Goal: Transaction & Acquisition: Purchase product/service

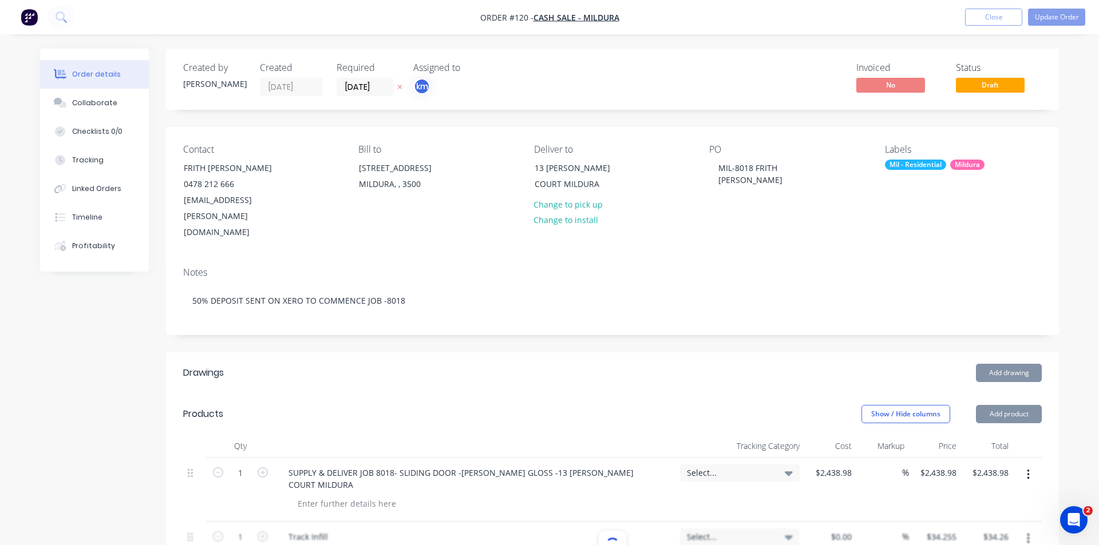
type input "$16.7325"
type input "$16.73"
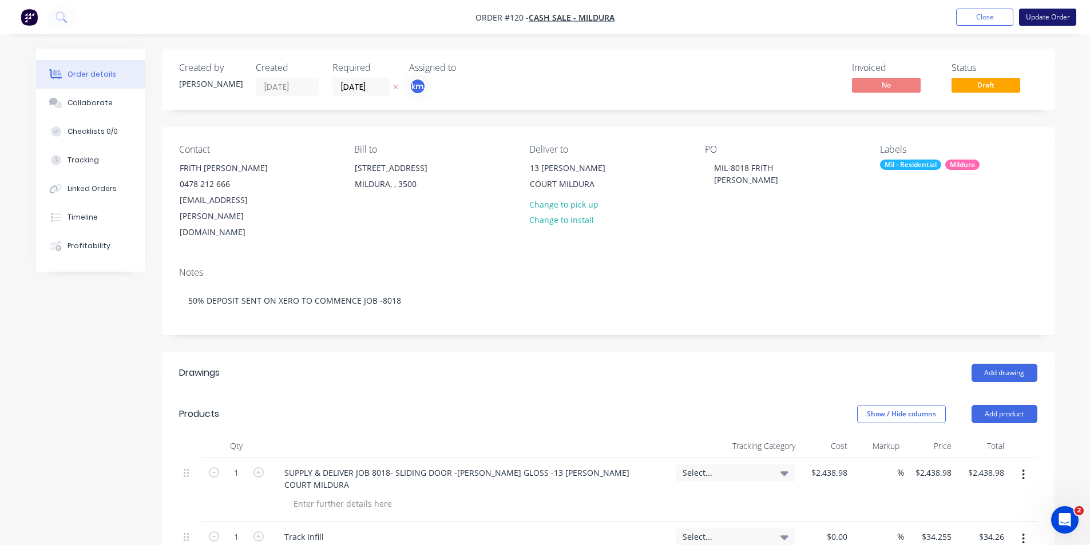
click at [1053, 18] on button "Update Order" at bounding box center [1047, 17] width 57 height 17
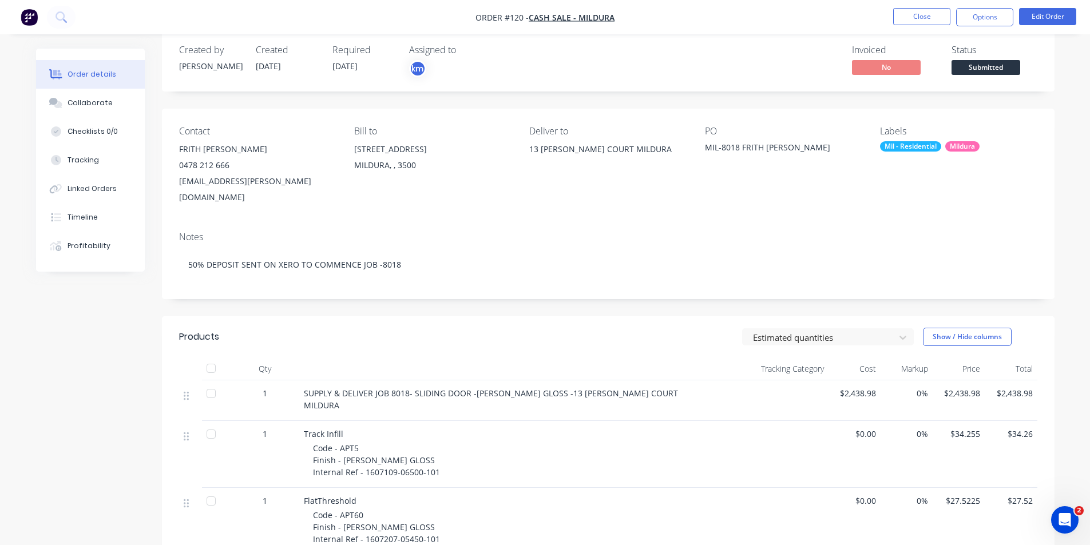
scroll to position [13, 0]
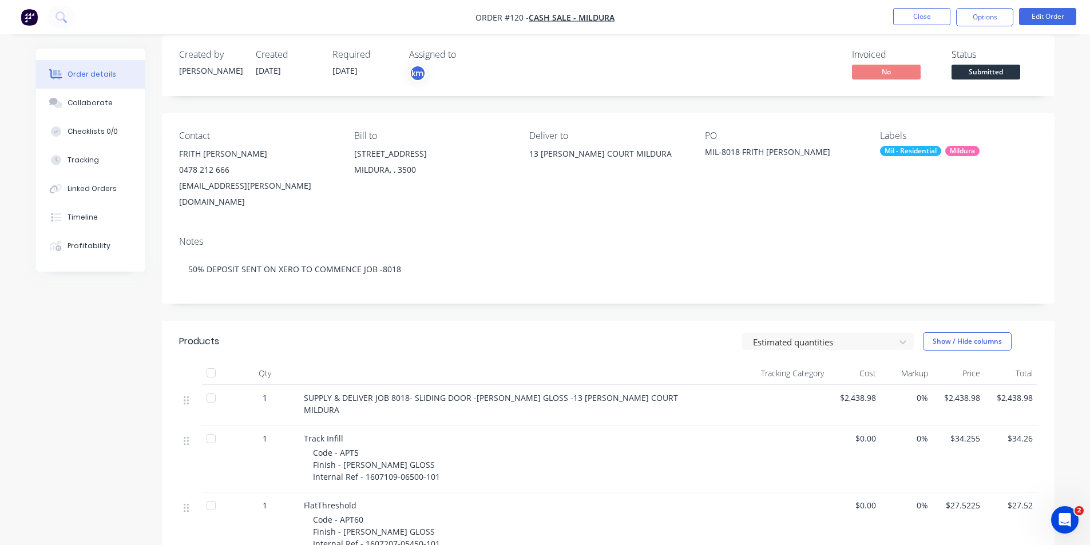
click at [207, 427] on div at bounding box center [211, 438] width 23 height 23
click at [211, 362] on div at bounding box center [211, 373] width 23 height 23
click at [978, 19] on button "Options" at bounding box center [984, 17] width 57 height 18
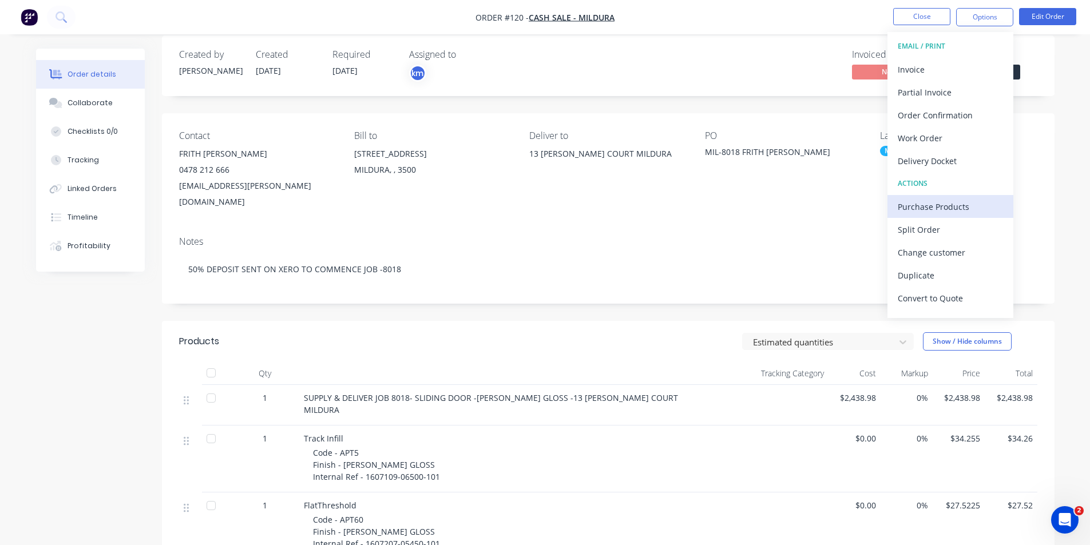
click at [954, 209] on div "Purchase Products" at bounding box center [950, 207] width 105 height 17
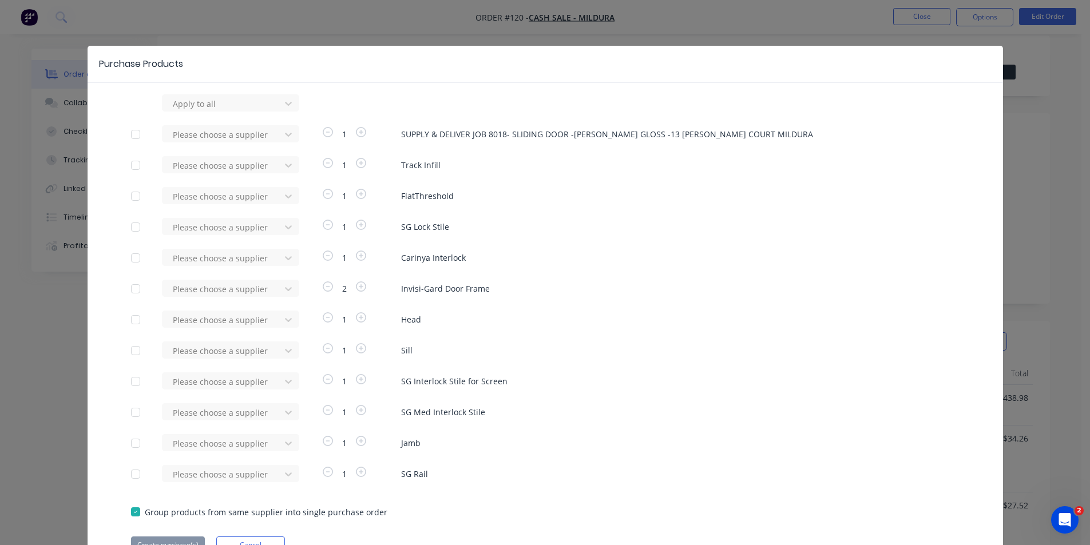
click at [132, 162] on div at bounding box center [135, 165] width 23 height 23
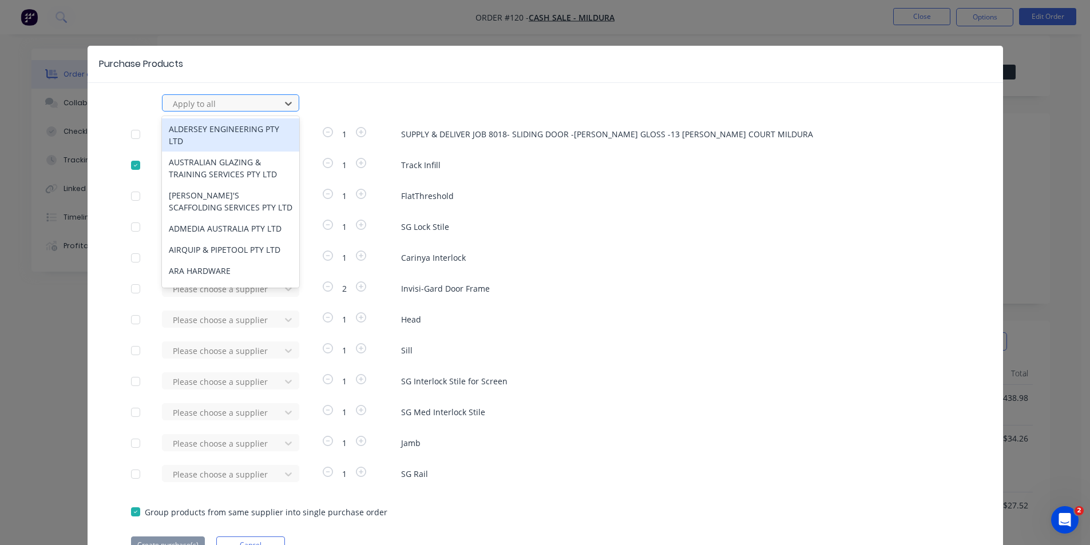
click at [198, 100] on div at bounding box center [223, 104] width 103 height 14
type input "alspec"
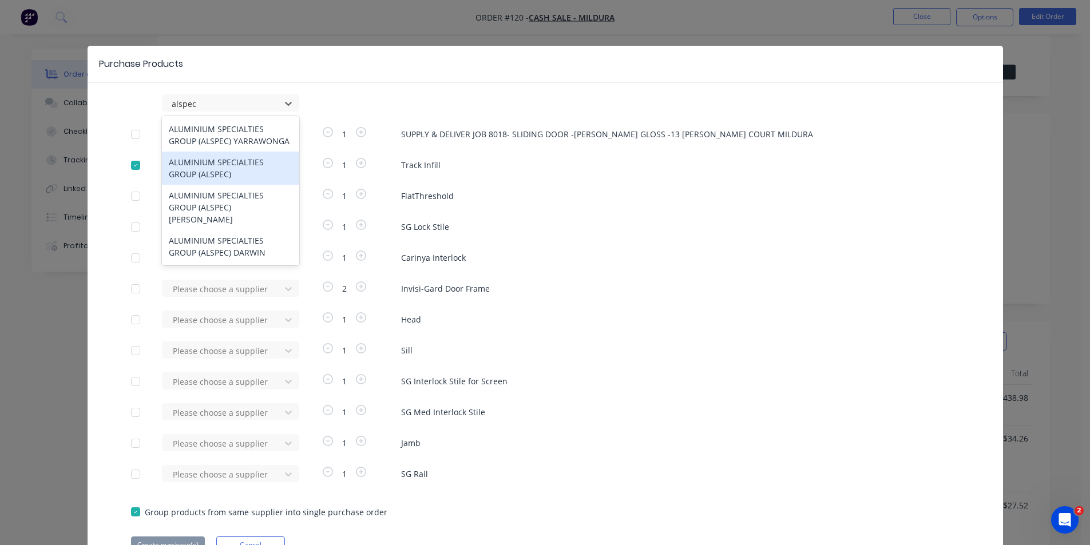
click at [213, 161] on div "ALUMINIUM SPECIALTIES GROUP (ALSPEC)" at bounding box center [230, 168] width 137 height 33
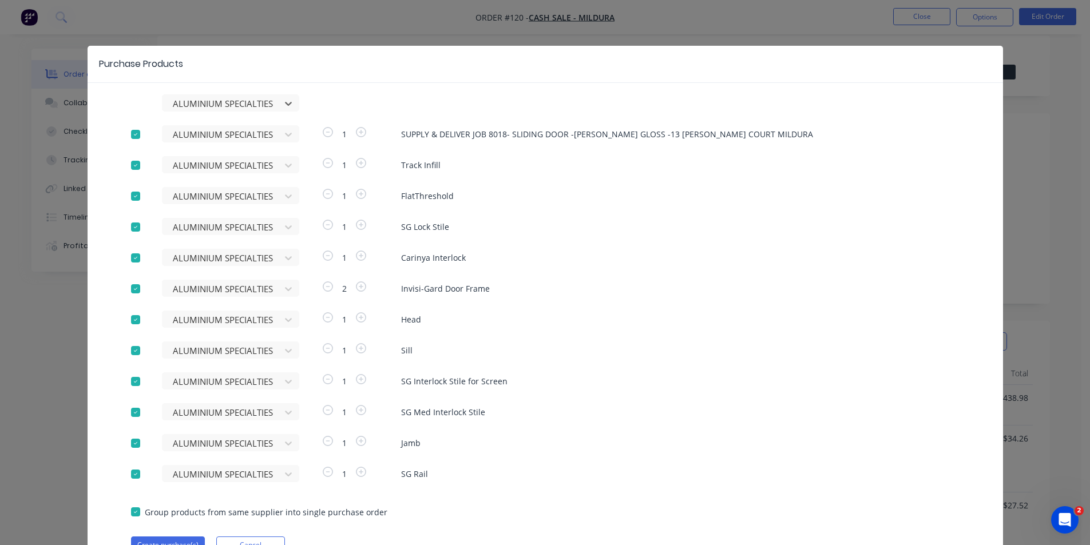
click at [126, 133] on div at bounding box center [135, 134] width 23 height 23
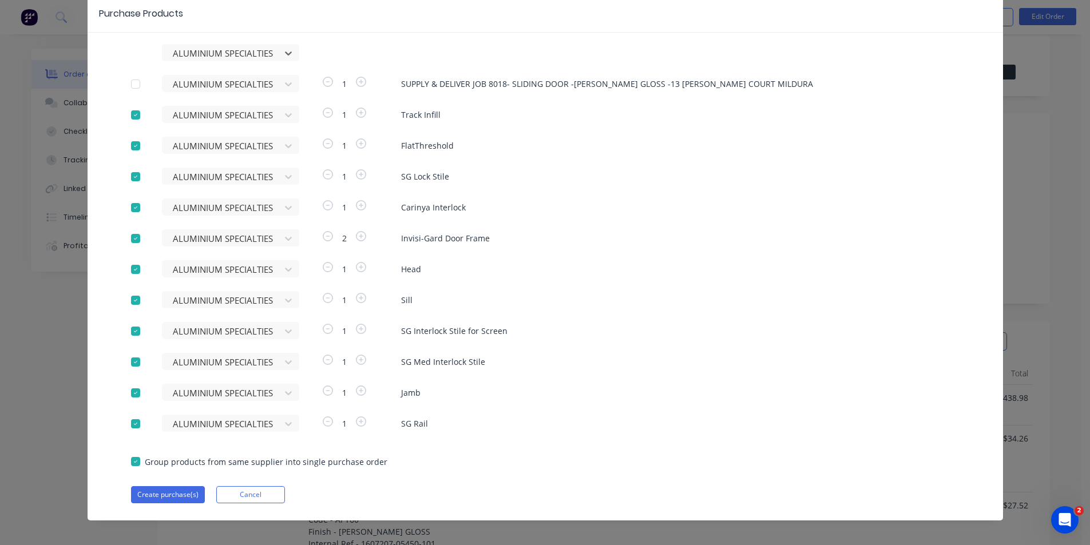
scroll to position [59, 0]
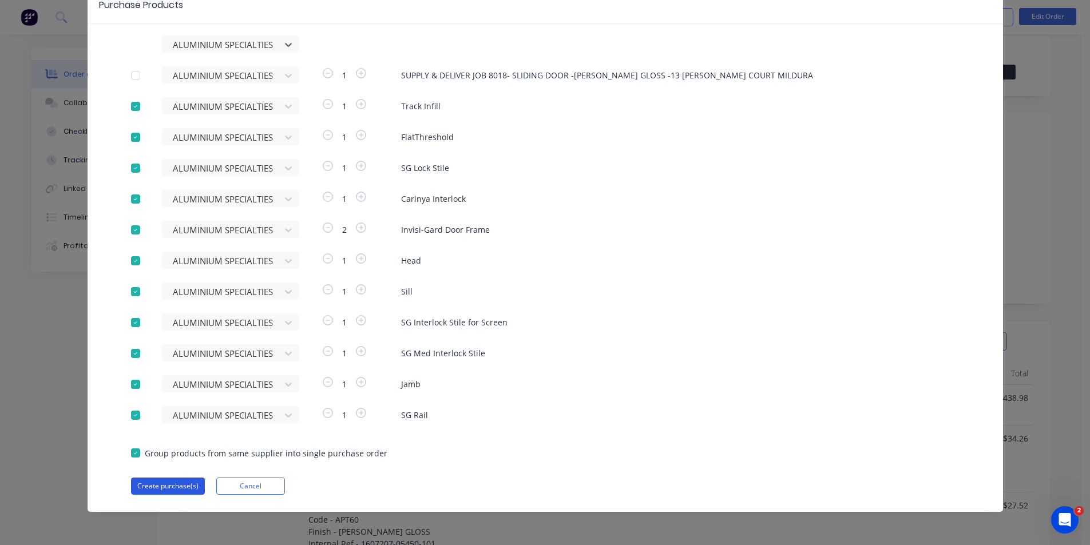
click at [176, 481] on button "Create purchase(s)" at bounding box center [168, 486] width 74 height 17
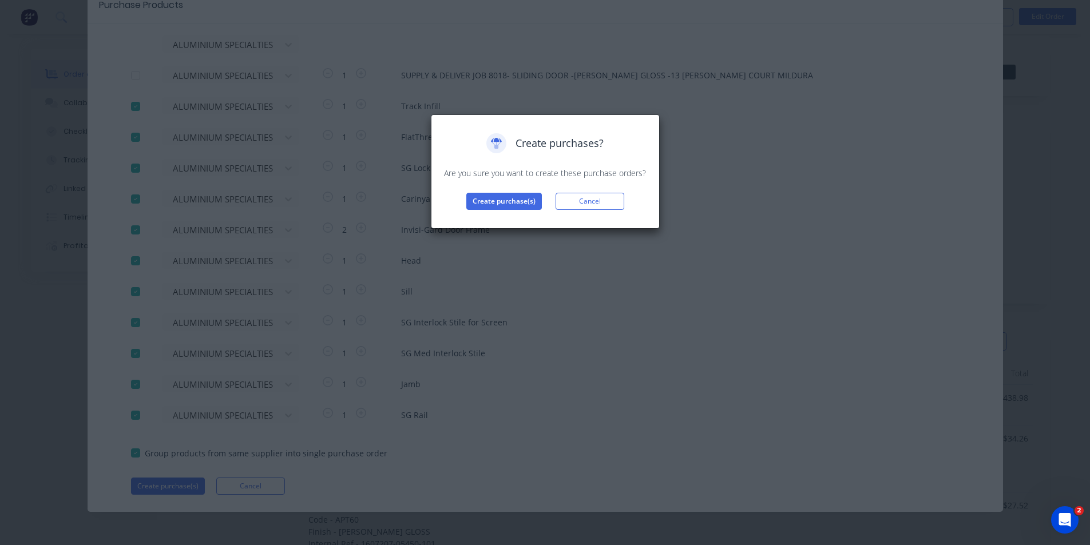
click at [516, 191] on div "Create purchases? Are you sure you want to create these purchase orders? Create…" at bounding box center [545, 171] width 205 height 77
click at [512, 200] on button "Create purchase(s)" at bounding box center [504, 201] width 76 height 17
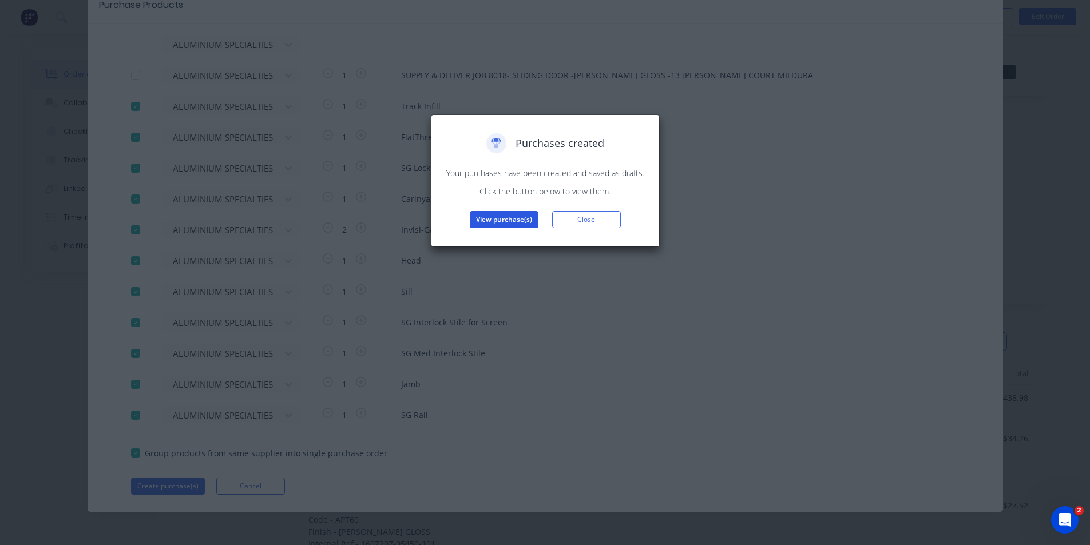
click at [528, 223] on button "View purchase(s)" at bounding box center [504, 219] width 69 height 17
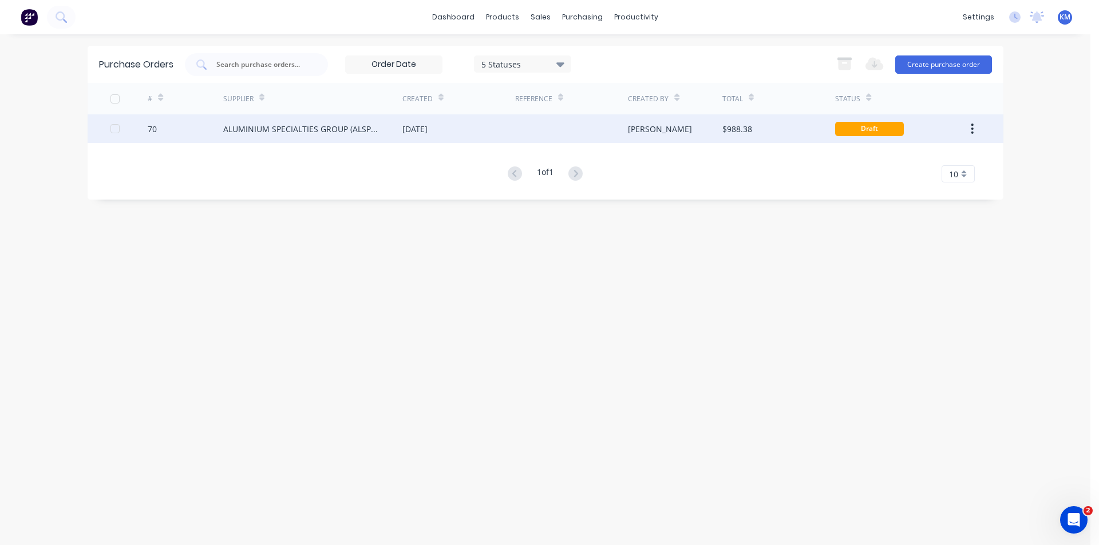
click at [601, 125] on div at bounding box center [571, 128] width 113 height 29
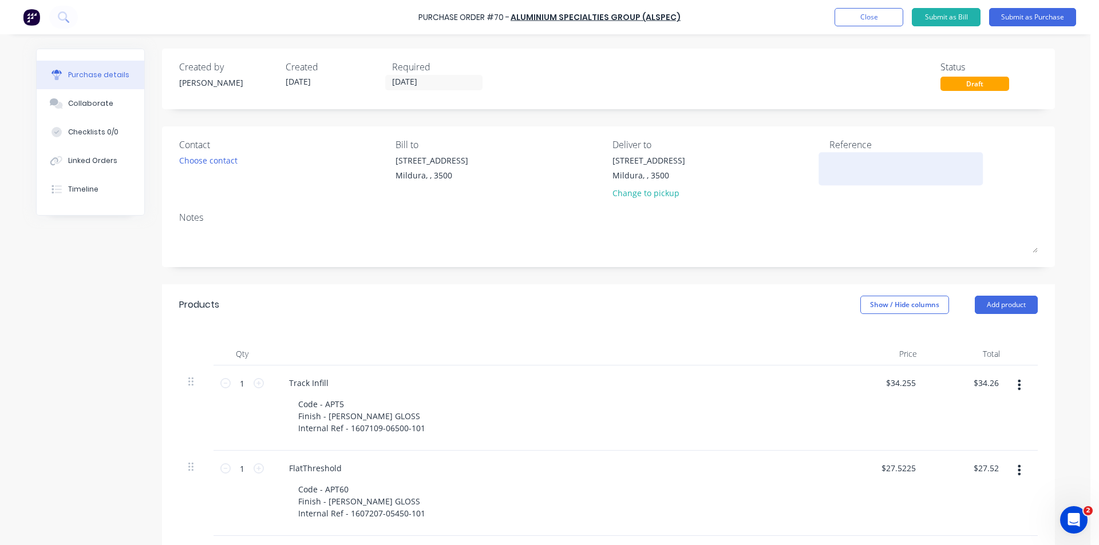
click at [853, 160] on textarea at bounding box center [900, 167] width 143 height 26
type textarea "x"
type textarea "m"
type textarea "x"
type textarea "mi"
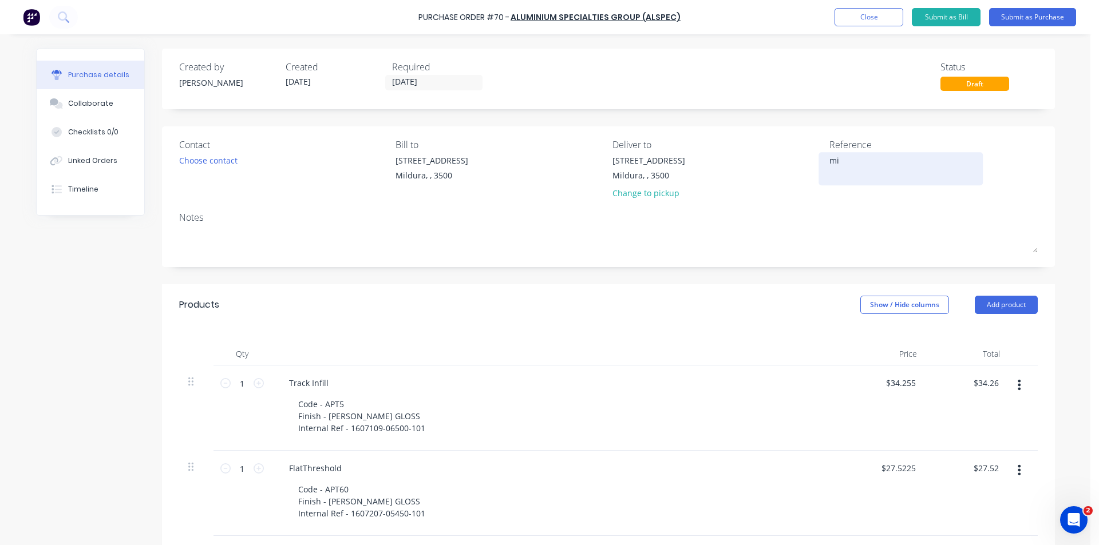
type textarea "x"
type textarea "mil"
type textarea "x"
type textarea "mil-"
type textarea "x"
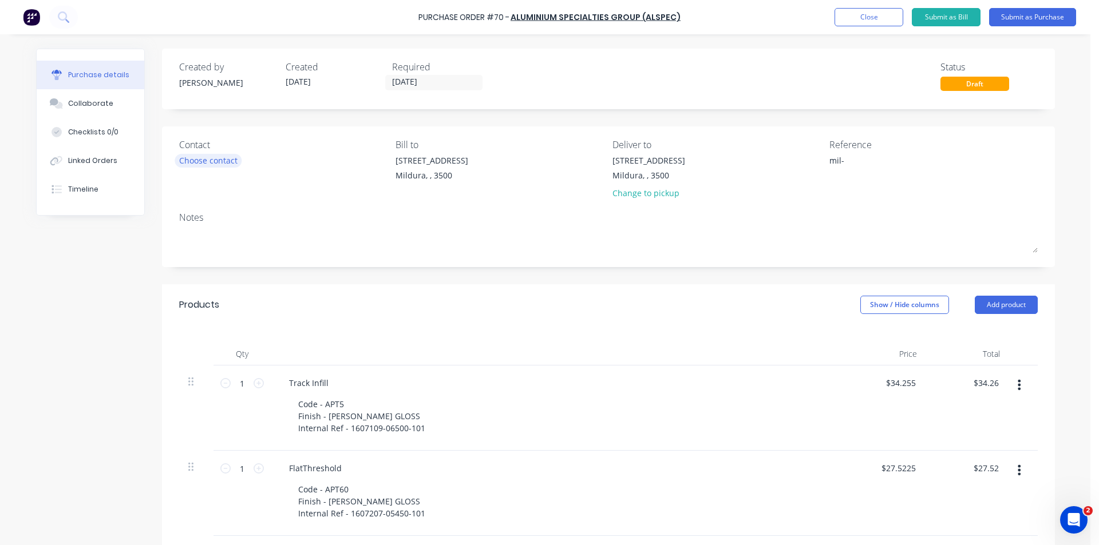
type textarea "mil-"
click at [225, 161] on div "Choose contact" at bounding box center [208, 160] width 58 height 12
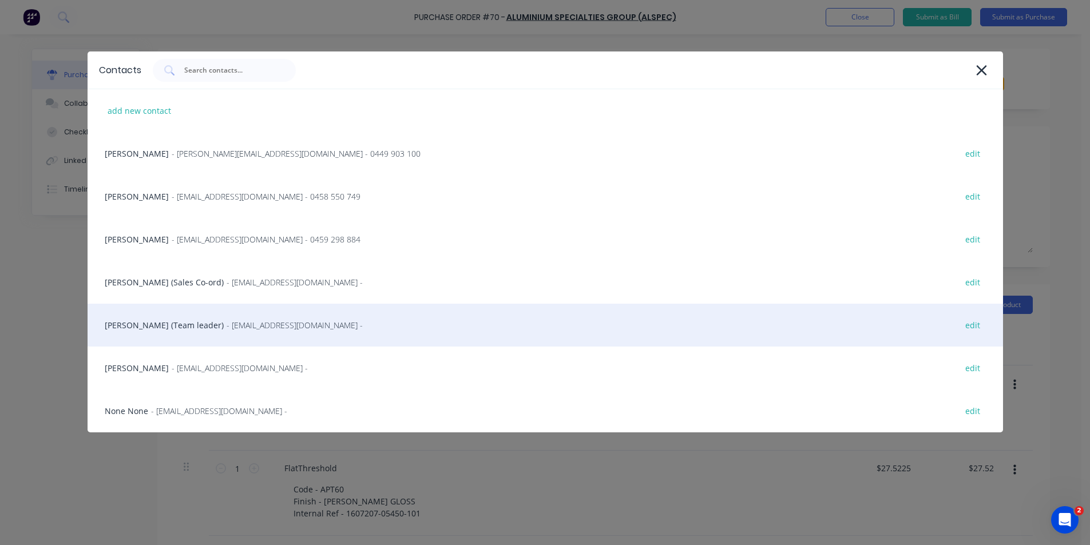
click at [119, 324] on div "[PERSON_NAME] (Team leader) - [EMAIL_ADDRESS][DOMAIN_NAME] - edit" at bounding box center [546, 325] width 916 height 43
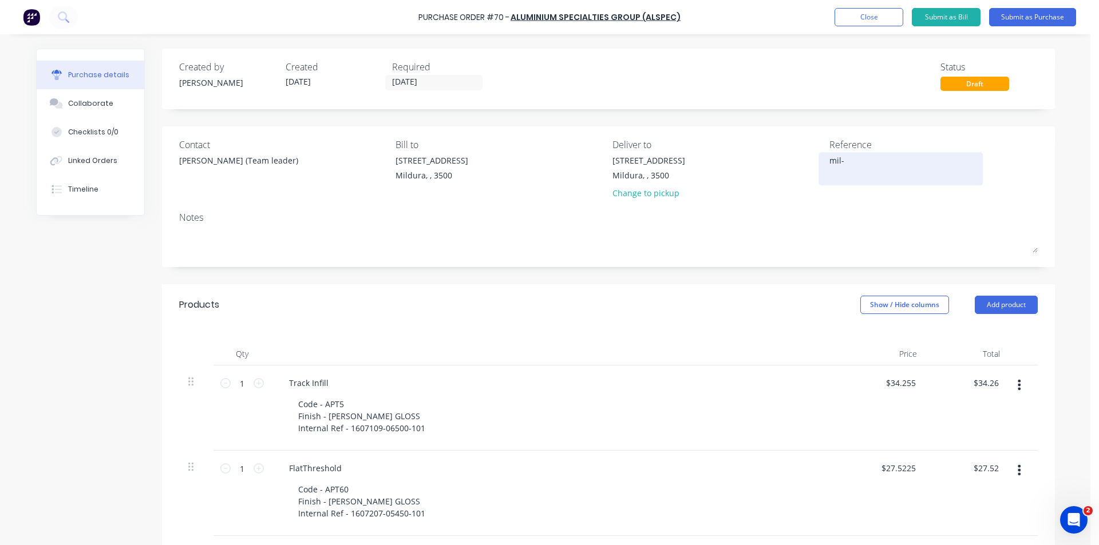
click at [867, 161] on textarea "mil-" at bounding box center [900, 167] width 143 height 26
type textarea "x"
drag, startPoint x: 857, startPoint y: 163, endPoint x: 799, endPoint y: 161, distance: 57.8
click at [799, 161] on div "Contact [PERSON_NAME] (Team leader) [PERSON_NAME] to [STREET_ADDRESS] Mildura, …" at bounding box center [608, 171] width 858 height 67
type textarea "MIL-8018 FRITH [PERSON_NAME]"
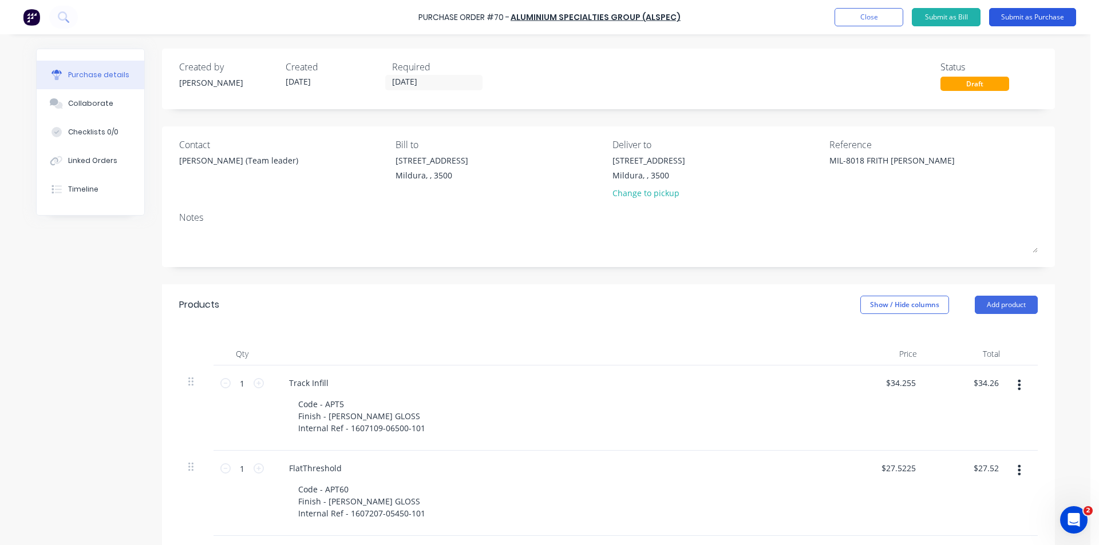
type textarea "x"
type textarea "MIL-8018 FRITH [PERSON_NAME]"
click at [1047, 16] on button "Submit as Purchase" at bounding box center [1032, 17] width 87 height 18
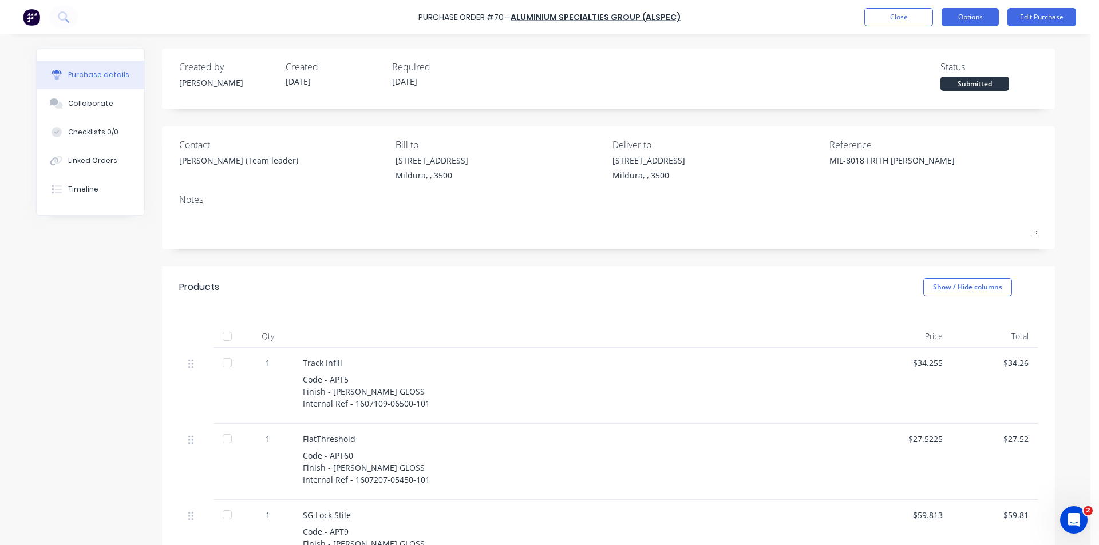
click at [950, 20] on button "Options" at bounding box center [969, 17] width 57 height 18
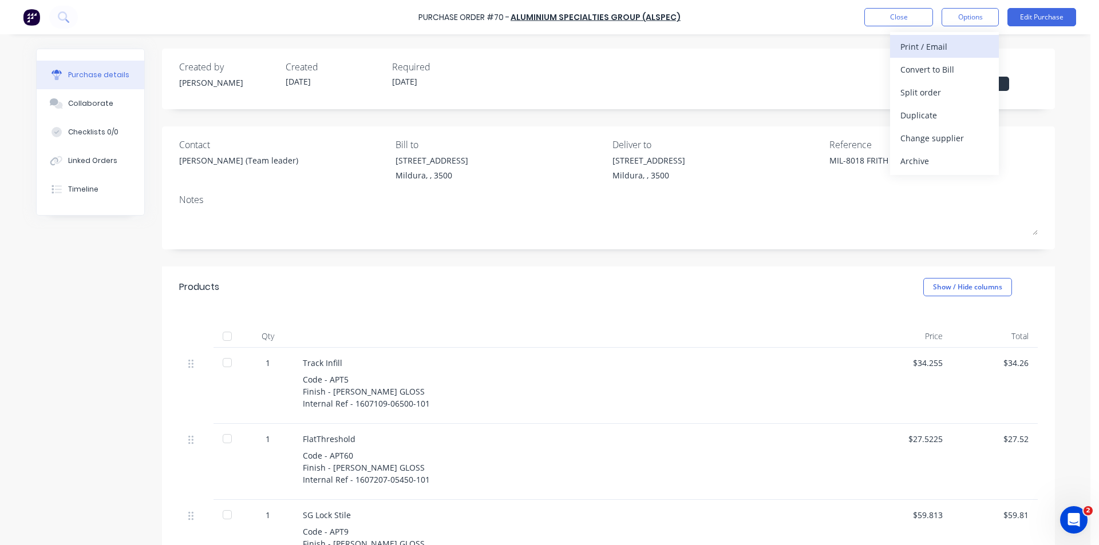
click at [938, 47] on div "Print / Email" at bounding box center [944, 46] width 88 height 17
click at [935, 73] on div "With pricing" at bounding box center [944, 69] width 88 height 17
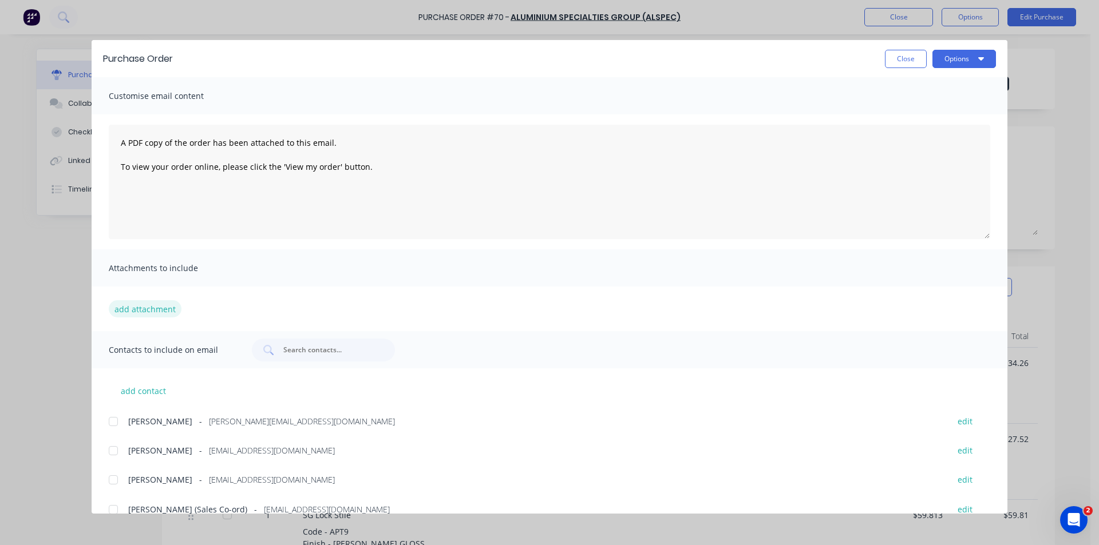
click at [156, 308] on button "add attachment" at bounding box center [145, 308] width 73 height 17
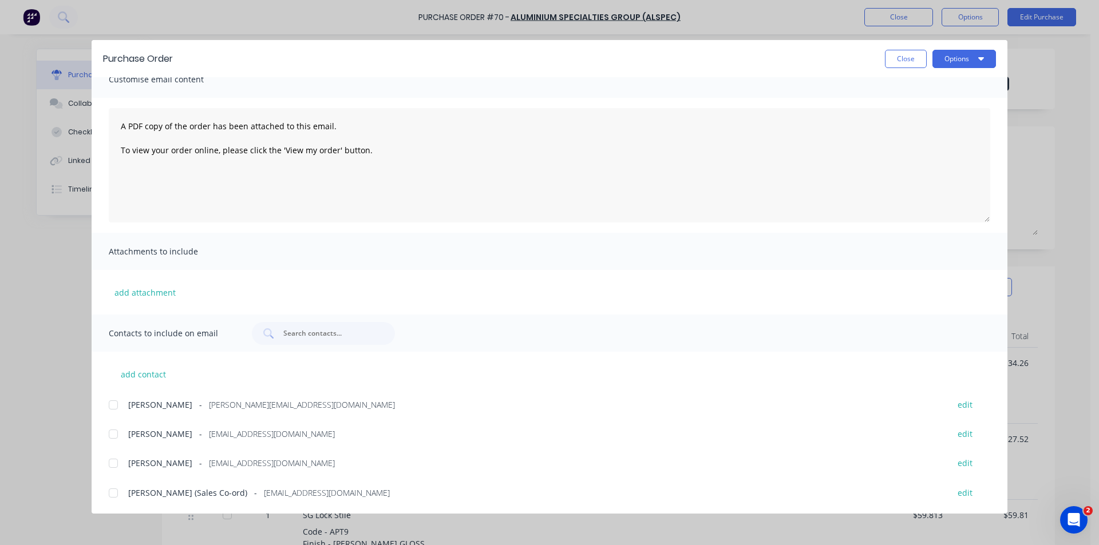
click at [112, 403] on div at bounding box center [113, 405] width 23 height 23
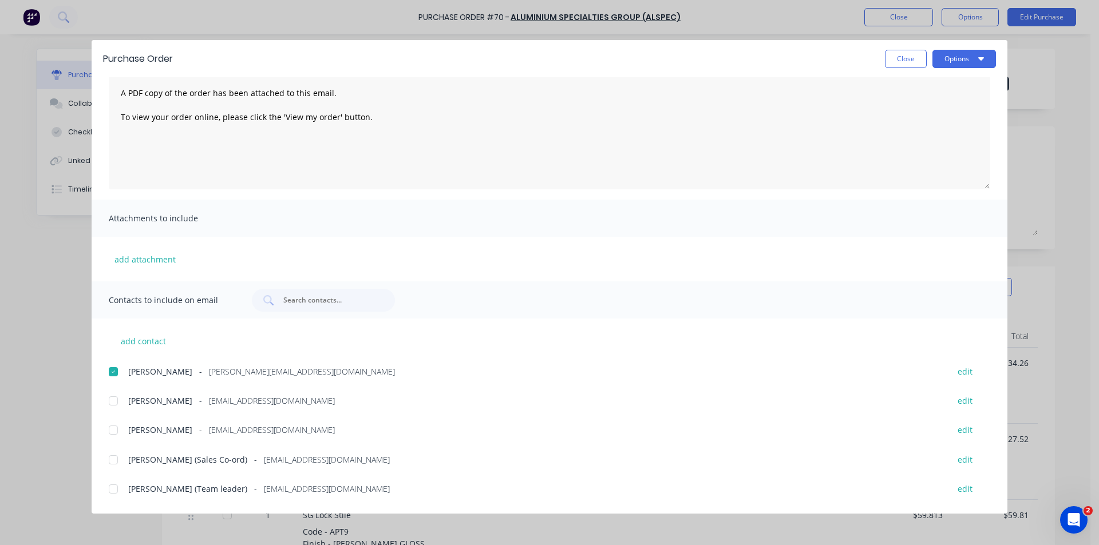
scroll to position [67, 0]
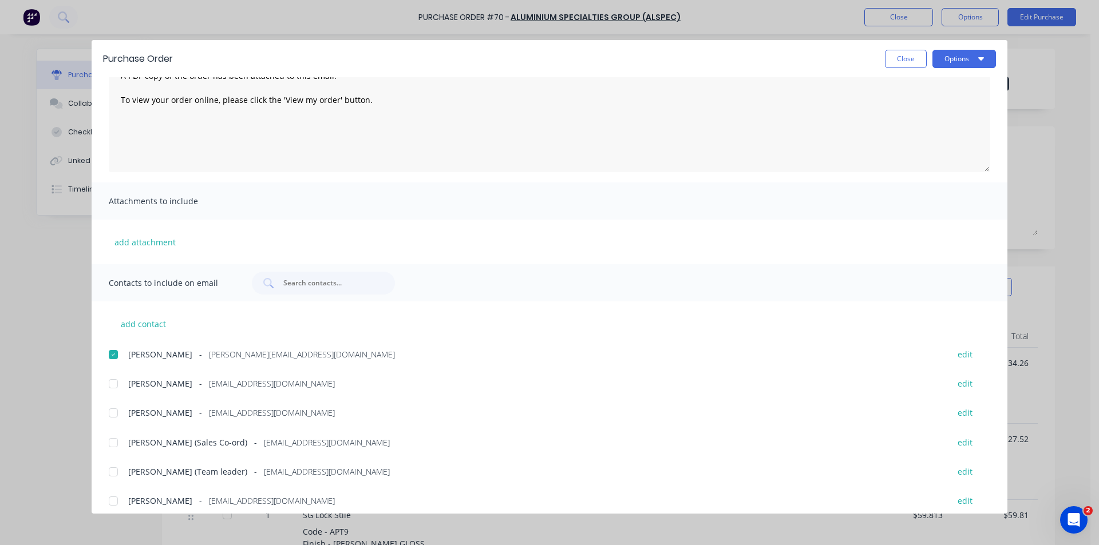
click at [113, 469] on div at bounding box center [113, 472] width 23 height 23
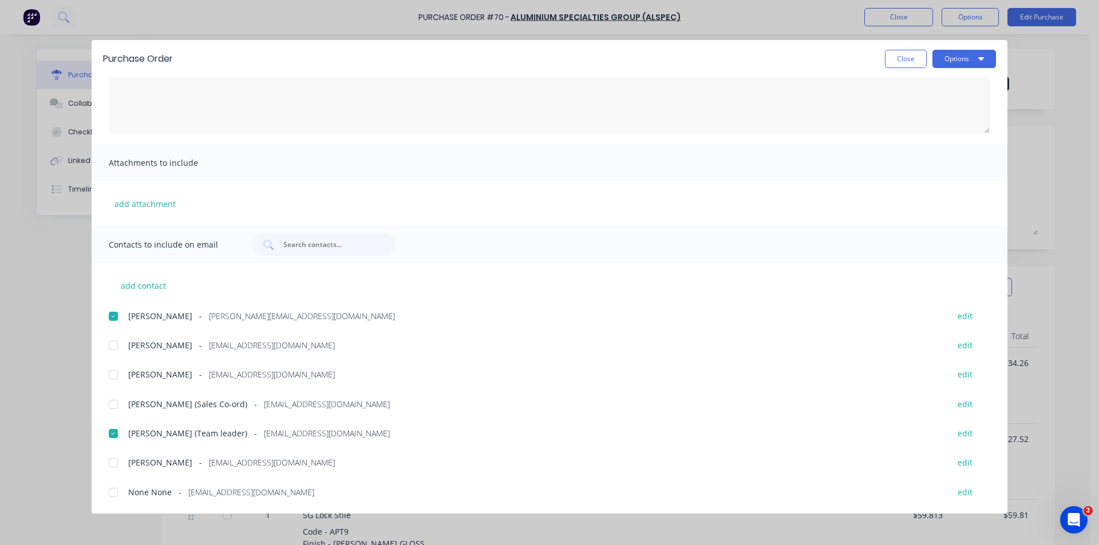
scroll to position [0, 0]
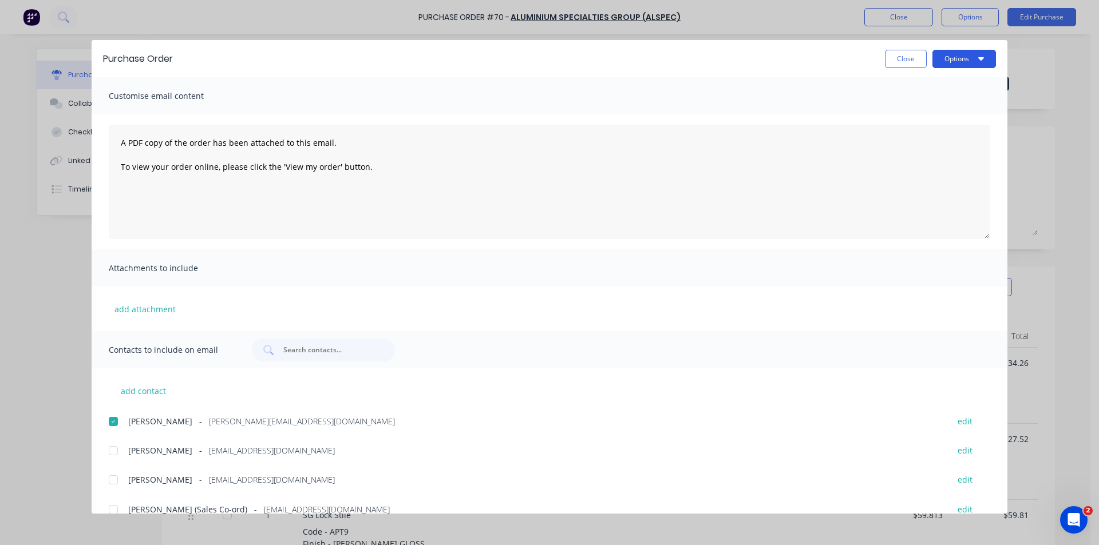
click at [963, 66] on button "Options" at bounding box center [964, 59] width 64 height 18
click at [941, 133] on div "Email" at bounding box center [941, 133] width 88 height 17
click at [903, 58] on button "Close" at bounding box center [906, 59] width 42 height 18
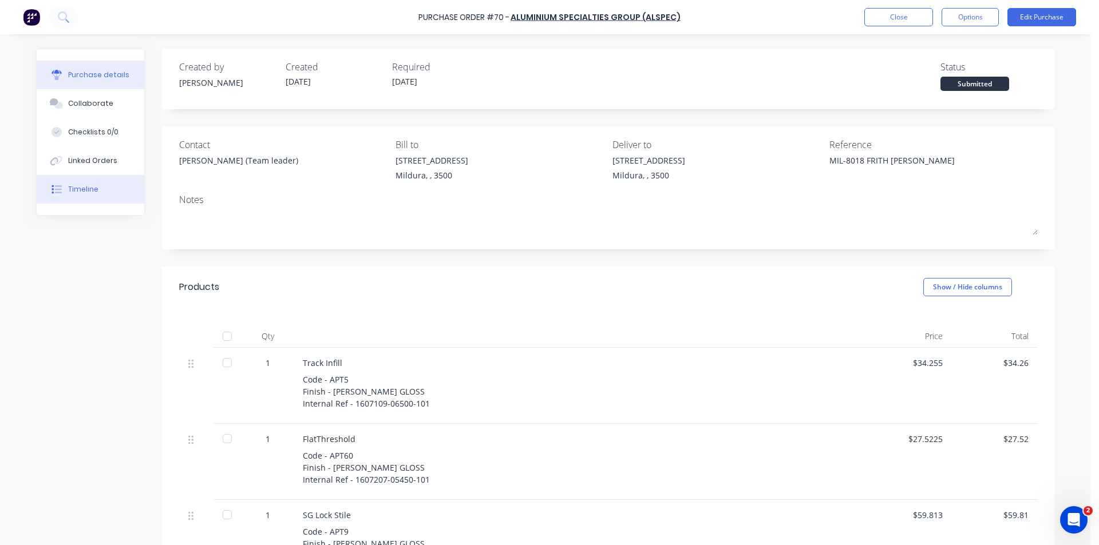
click at [82, 189] on div "Timeline" at bounding box center [83, 189] width 30 height 10
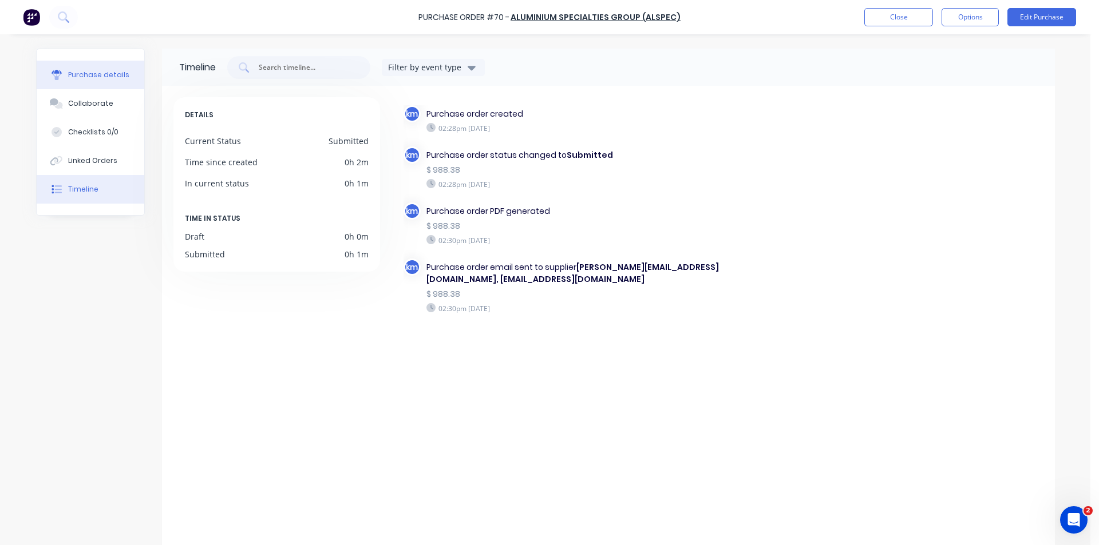
click at [97, 80] on button "Purchase details" at bounding box center [91, 75] width 108 height 29
type textarea "x"
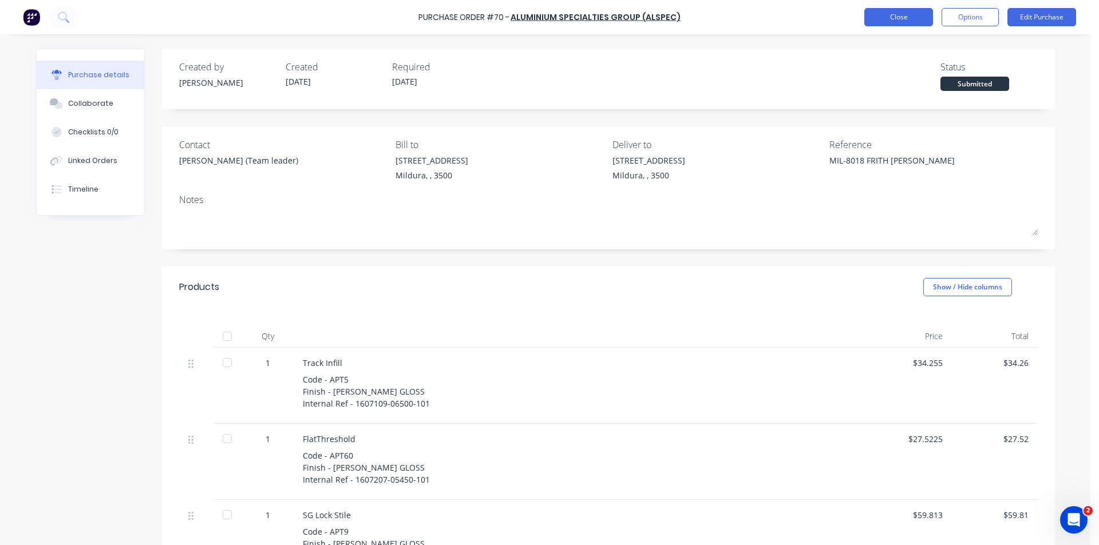
click at [901, 18] on button "Close" at bounding box center [898, 17] width 69 height 18
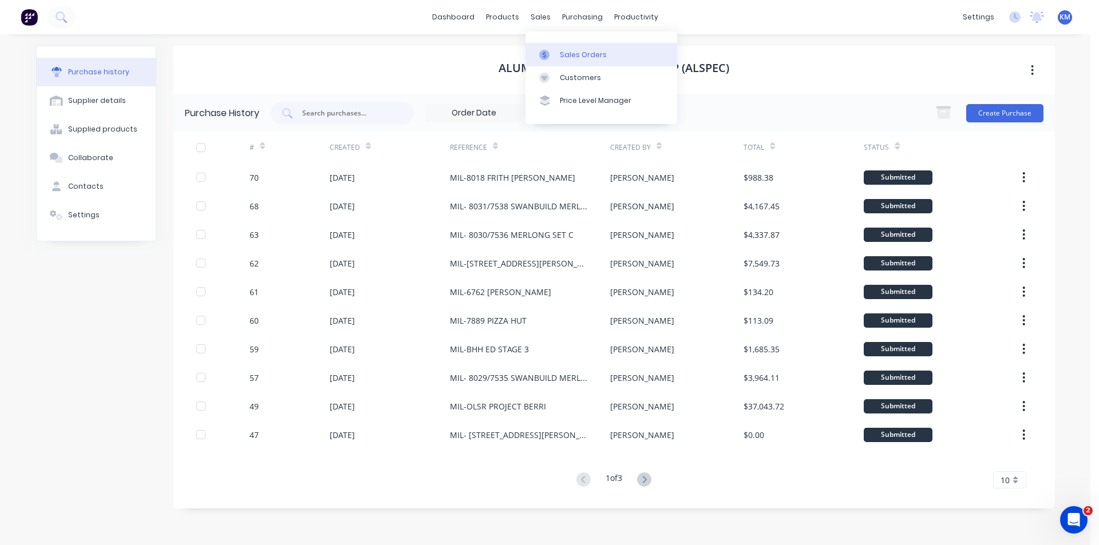
click at [574, 57] on div "Sales Orders" at bounding box center [583, 55] width 47 height 10
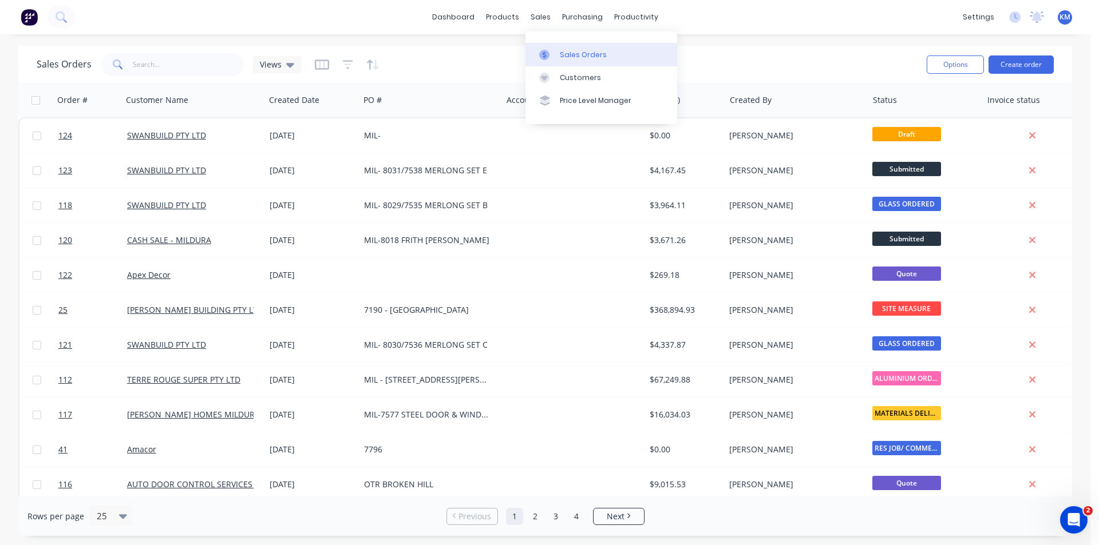
click at [577, 51] on div "Sales Orders" at bounding box center [583, 55] width 47 height 10
click at [589, 56] on div "Sales Orders" at bounding box center [583, 55] width 47 height 10
click at [210, 70] on input "text" at bounding box center [189, 64] width 112 height 23
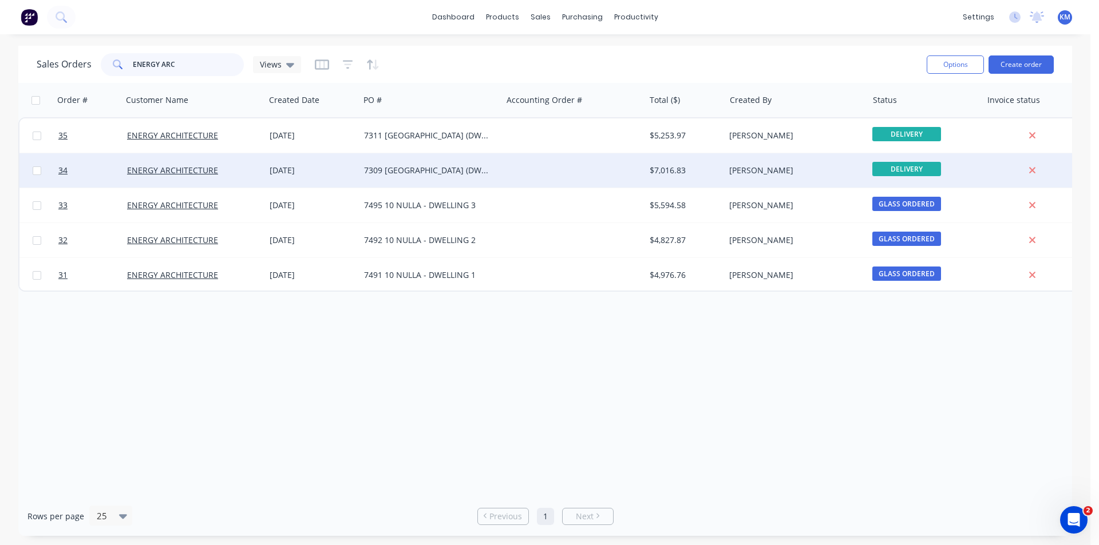
type input "ENERGY ARC"
click at [359, 171] on div "7309 [GEOGRAPHIC_DATA] (DWELLING 1)" at bounding box center [430, 170] width 142 height 34
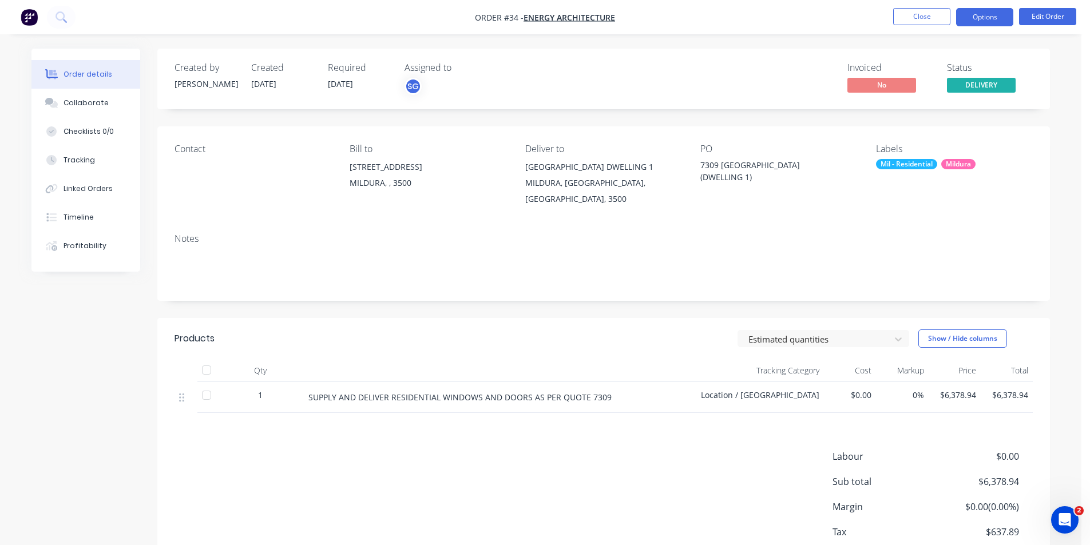
click at [1000, 11] on button "Options" at bounding box center [984, 17] width 57 height 18
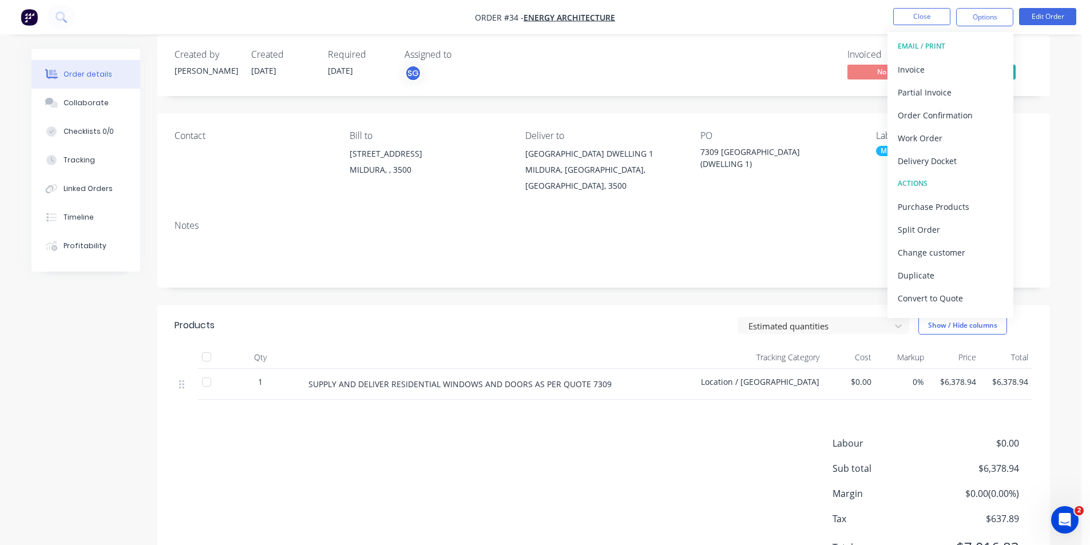
scroll to position [17, 0]
click at [209, 367] on div at bounding box center [206, 378] width 23 height 23
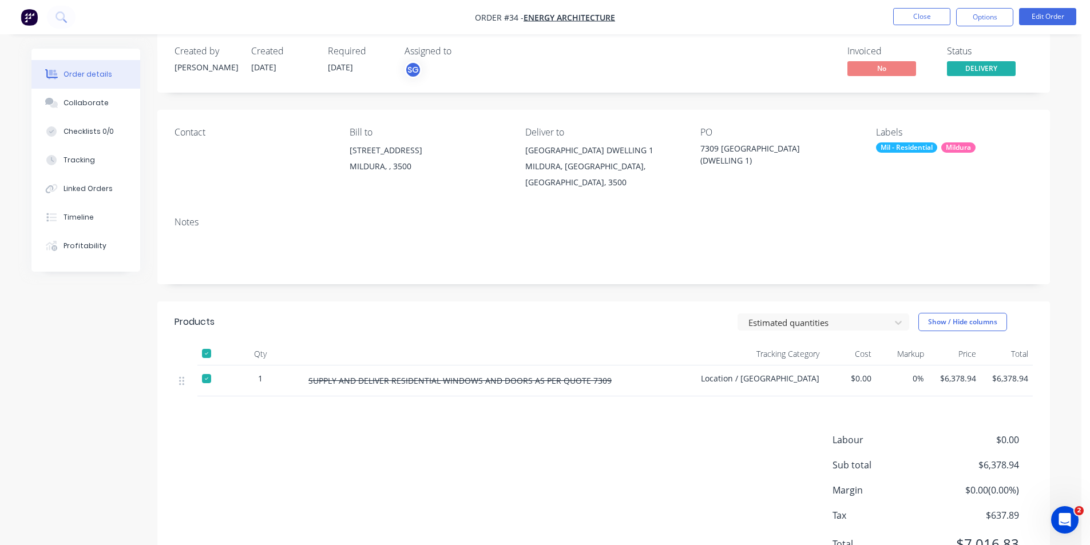
click at [205, 367] on div at bounding box center [206, 378] width 23 height 23
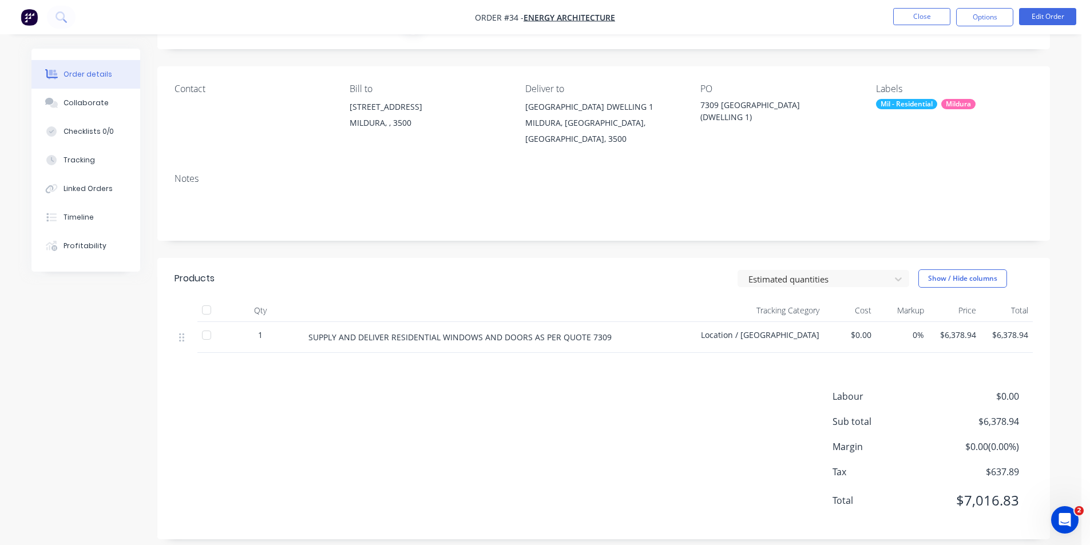
scroll to position [0, 0]
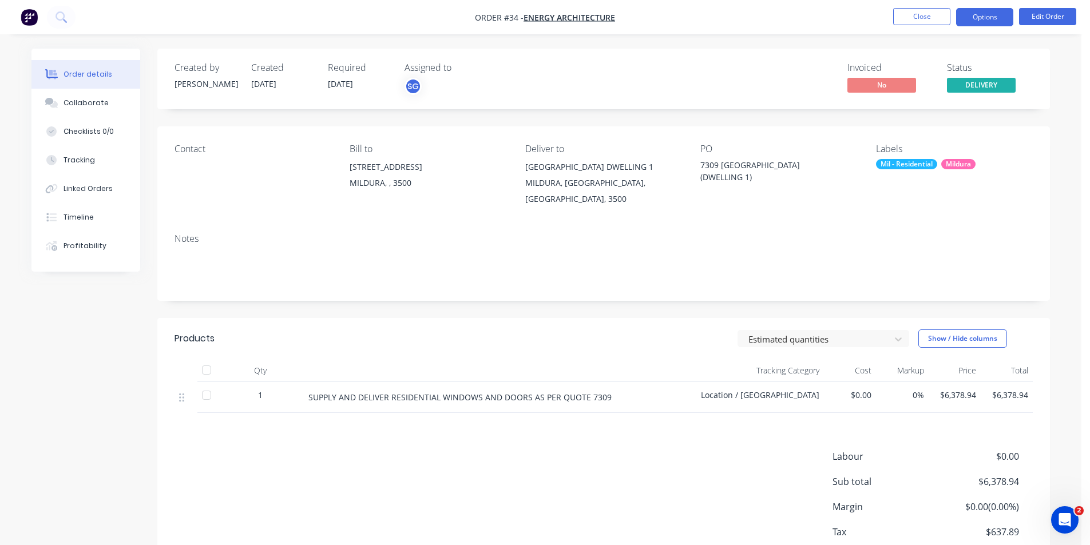
click at [966, 20] on button "Options" at bounding box center [984, 17] width 57 height 18
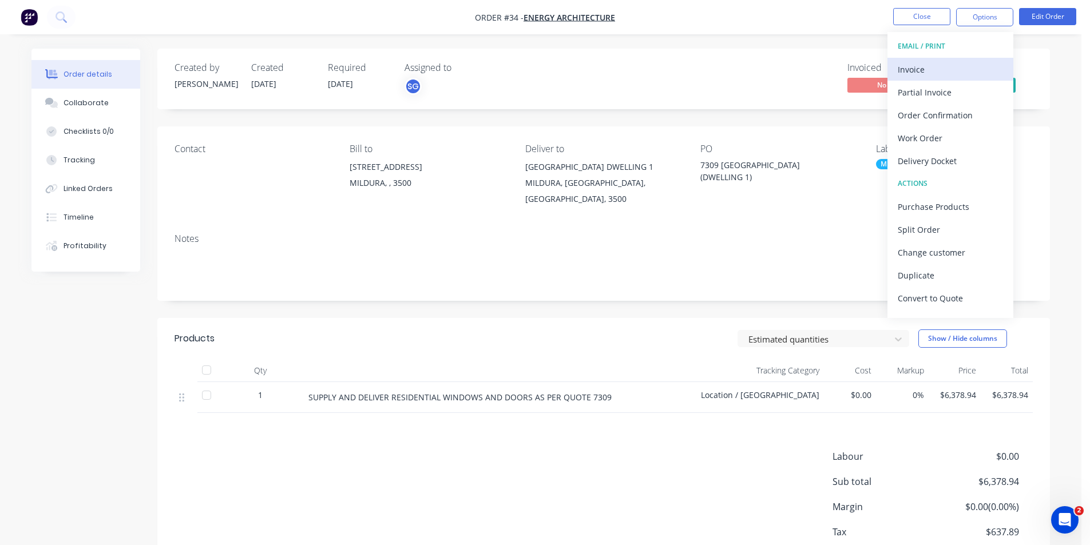
click at [937, 70] on div "Invoice" at bounding box center [950, 69] width 105 height 17
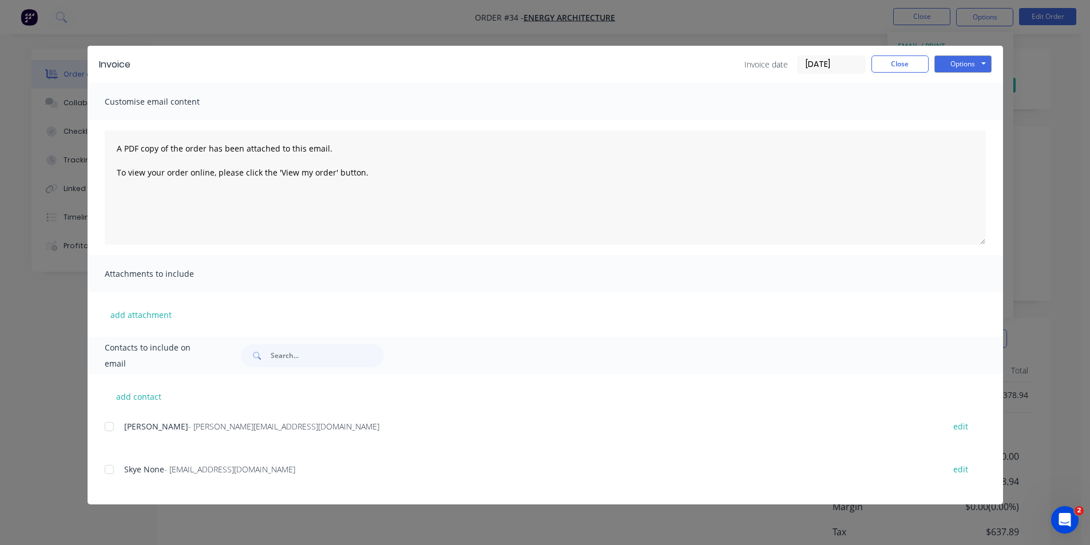
click at [112, 429] on div at bounding box center [109, 426] width 23 height 23
click at [970, 65] on button "Options" at bounding box center [962, 64] width 57 height 17
click at [980, 122] on button "Email" at bounding box center [970, 122] width 73 height 19
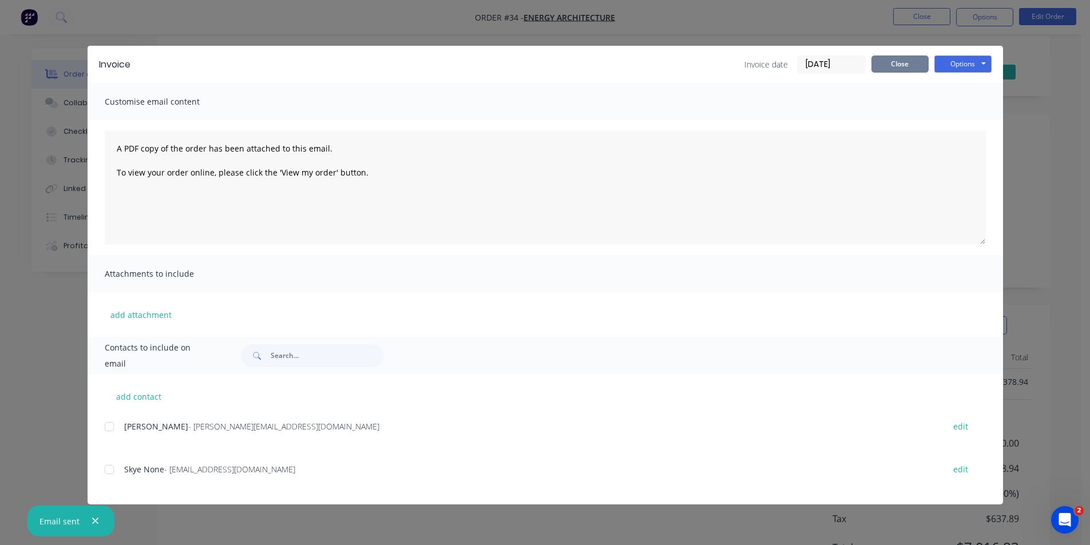
click at [892, 62] on button "Close" at bounding box center [899, 64] width 57 height 17
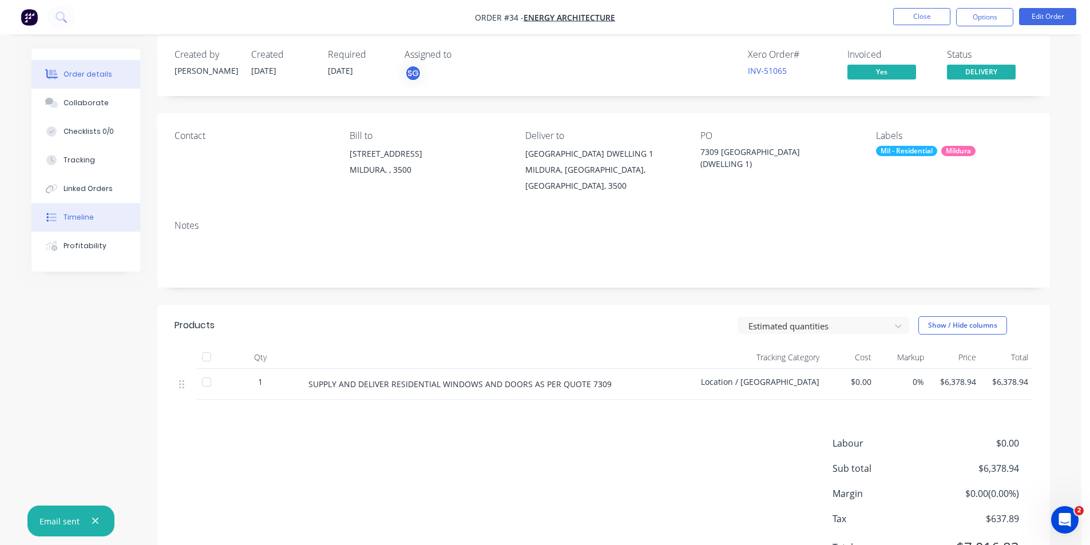
click at [90, 205] on button "Timeline" at bounding box center [85, 217] width 109 height 29
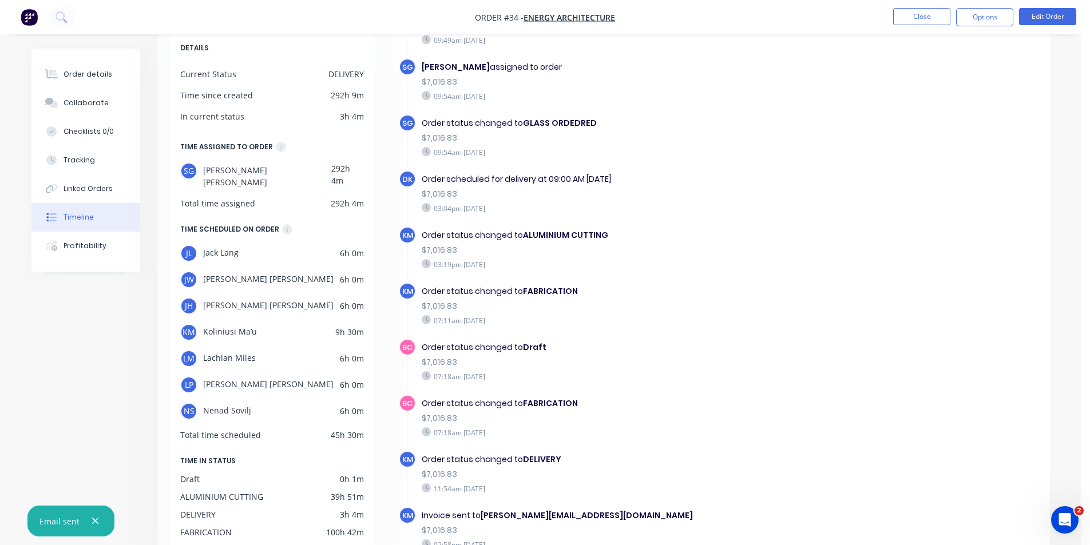
scroll to position [68, 0]
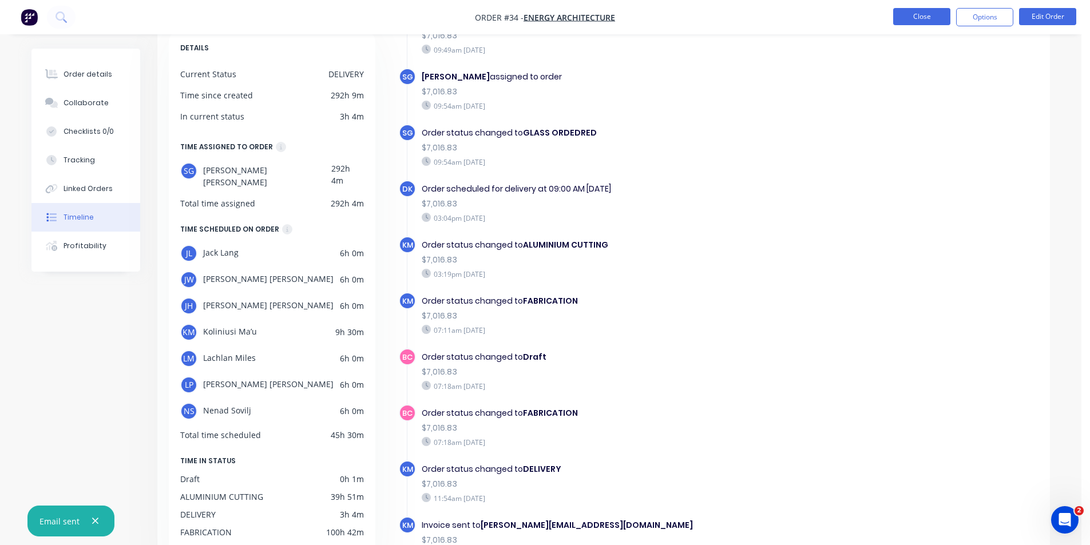
click at [932, 18] on button "Close" at bounding box center [921, 16] width 57 height 17
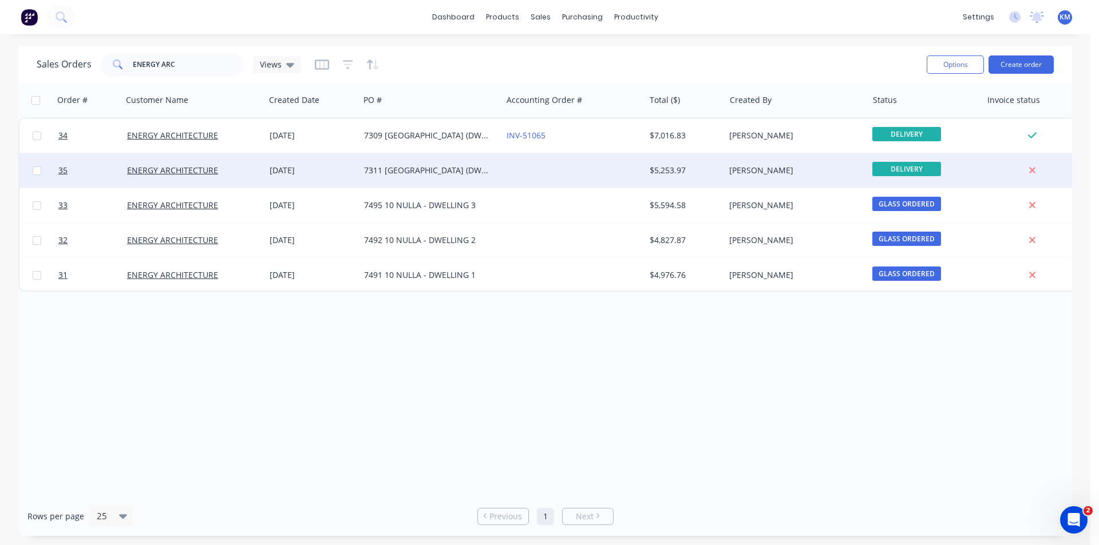
click at [575, 172] on div at bounding box center [573, 170] width 142 height 34
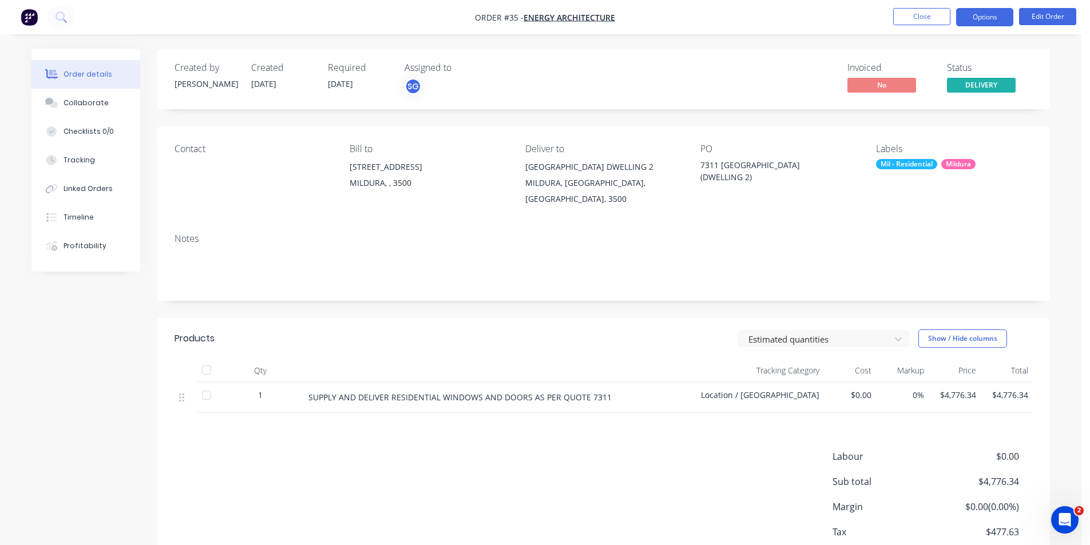
click at [984, 18] on button "Options" at bounding box center [984, 17] width 57 height 18
click at [581, 306] on div "Created by [PERSON_NAME] Created [DATE] Required [DATE] Assigned to SG Invoiced…" at bounding box center [603, 324] width 893 height 551
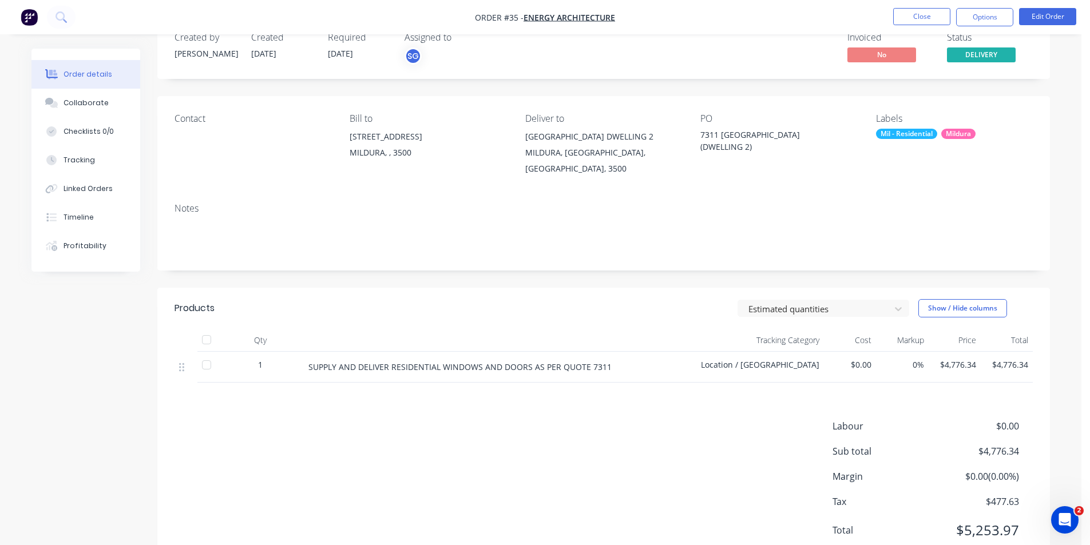
scroll to position [27, 0]
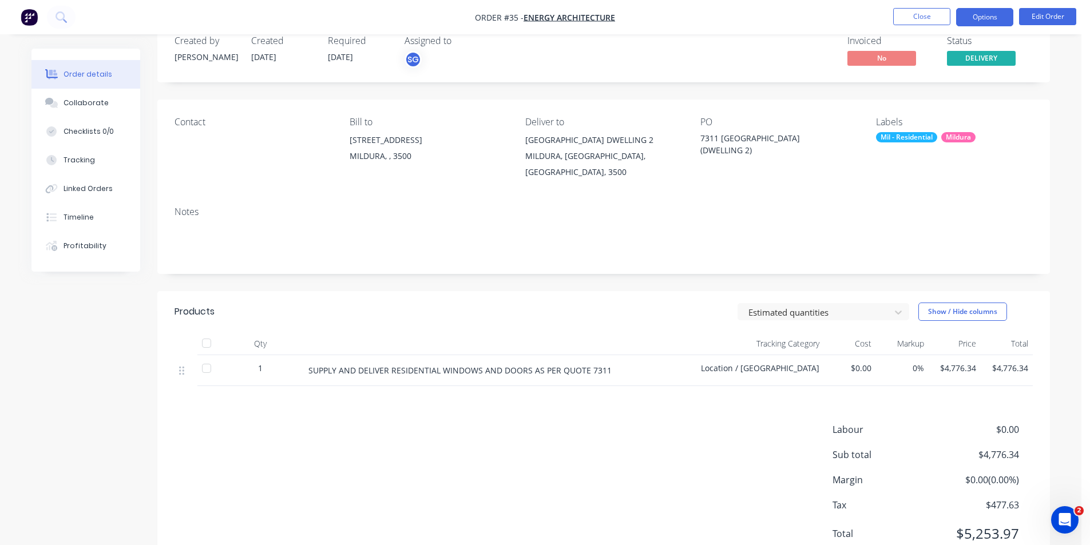
click at [998, 20] on button "Options" at bounding box center [984, 17] width 57 height 18
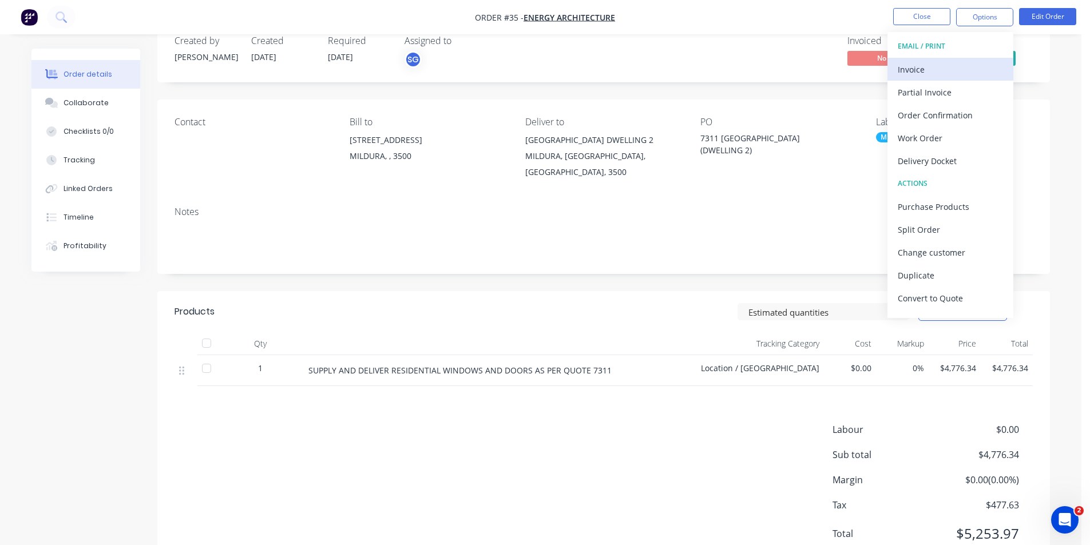
click at [940, 73] on div "Invoice" at bounding box center [950, 69] width 105 height 17
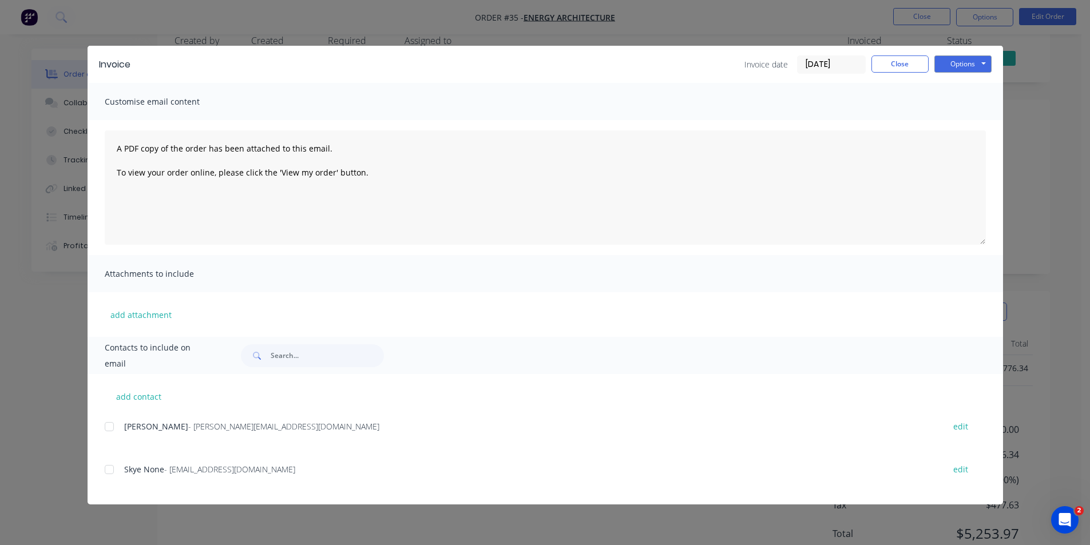
drag, startPoint x: 116, startPoint y: 429, endPoint x: 132, endPoint y: 425, distance: 16.9
click at [114, 427] on div at bounding box center [109, 426] width 23 height 23
click at [961, 65] on button "Options" at bounding box center [962, 64] width 57 height 17
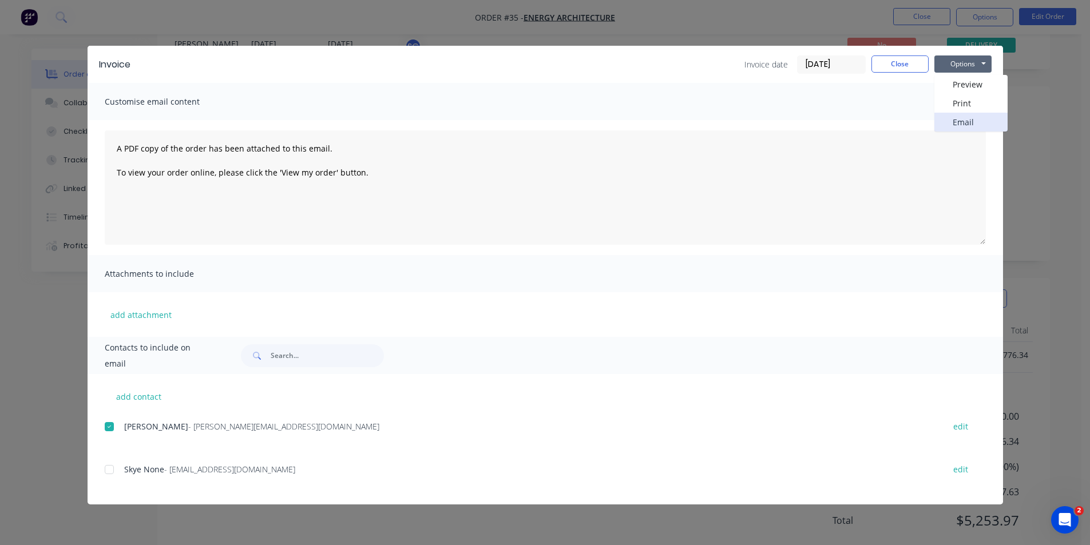
click at [962, 121] on button "Email" at bounding box center [970, 122] width 73 height 19
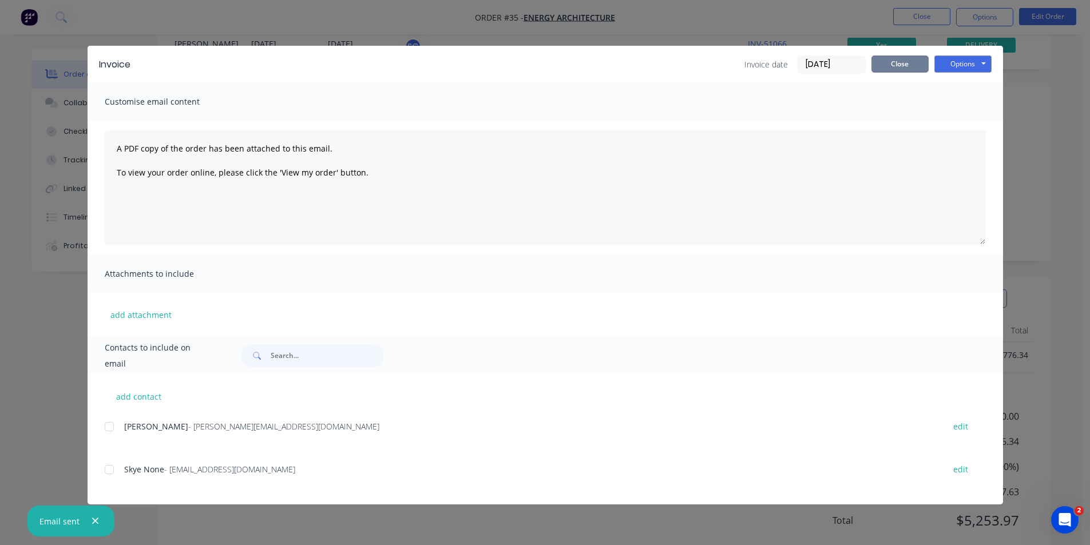
click at [901, 68] on button "Close" at bounding box center [899, 64] width 57 height 17
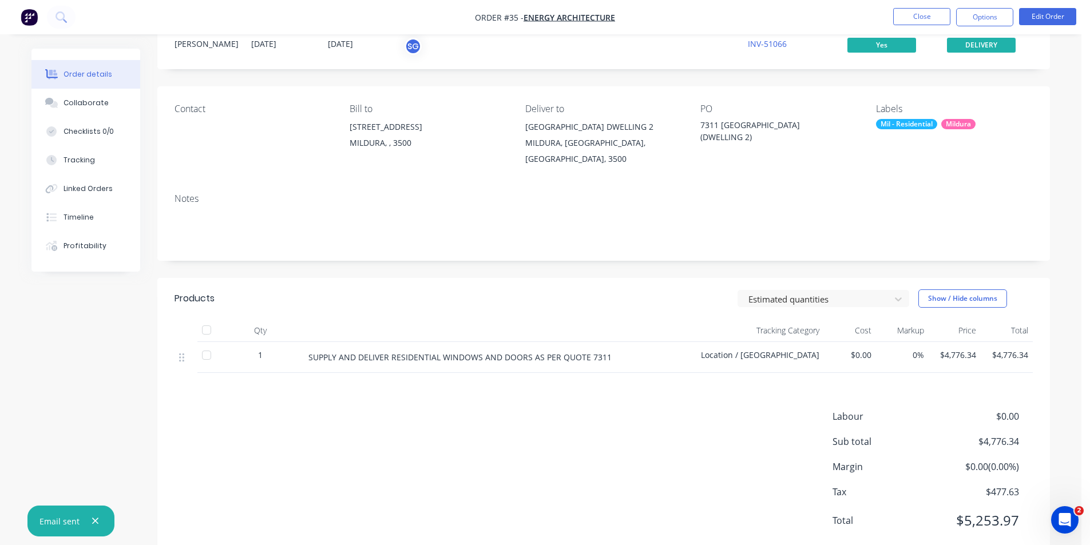
scroll to position [27, 0]
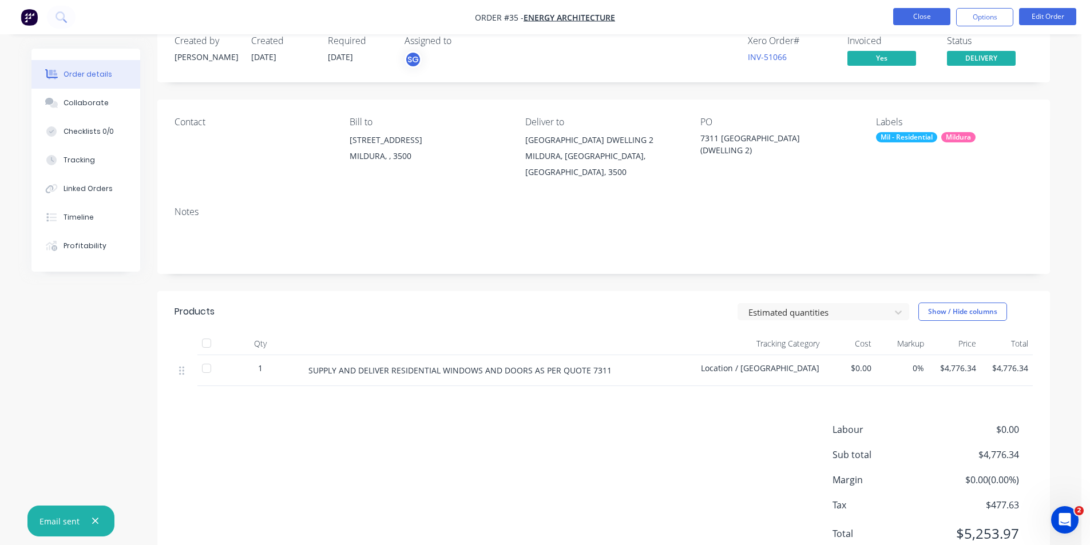
click at [917, 14] on button "Close" at bounding box center [921, 16] width 57 height 17
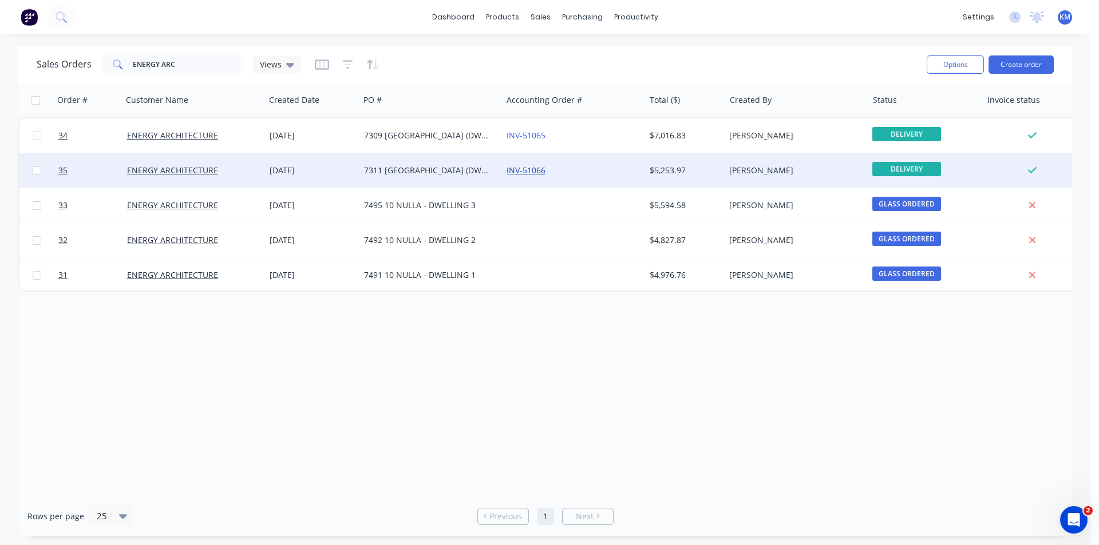
click at [542, 170] on link "INV-51066" at bounding box center [525, 170] width 39 height 11
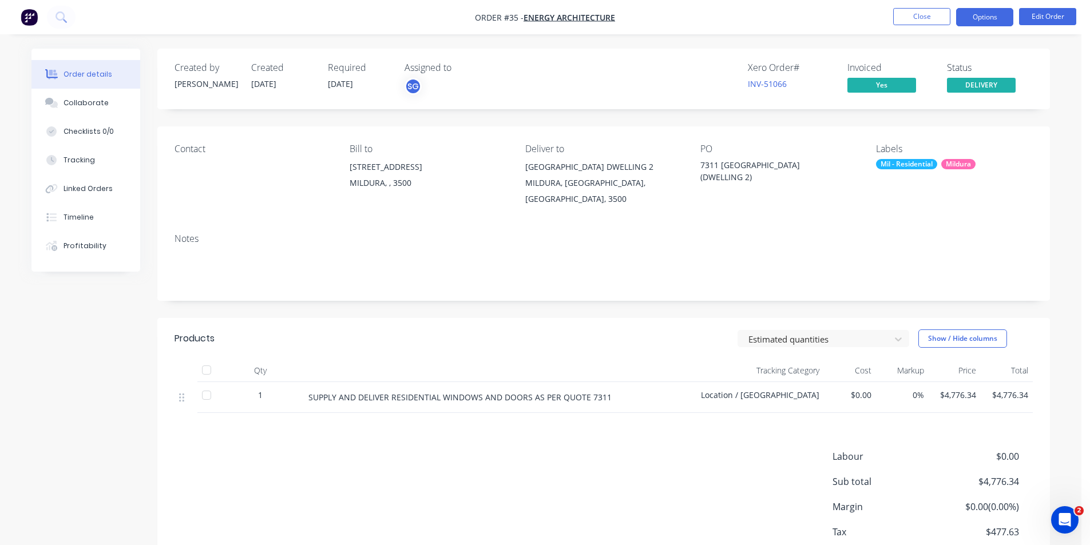
click at [993, 18] on button "Options" at bounding box center [984, 17] width 57 height 18
click at [1036, 150] on div "Contact Bill to [STREET_ADDRESS], , 3500 Deliver to [STREET_ADDRESS] PO 7311 [S…" at bounding box center [603, 175] width 893 height 98
click at [990, 18] on button "Options" at bounding box center [984, 17] width 57 height 18
click at [1058, 152] on div "Order details Collaborate Checklists 0/0 Tracking Linked Orders Timeline Profit…" at bounding box center [540, 333] width 1041 height 568
click at [1045, 20] on button "Edit Order" at bounding box center [1047, 16] width 57 height 17
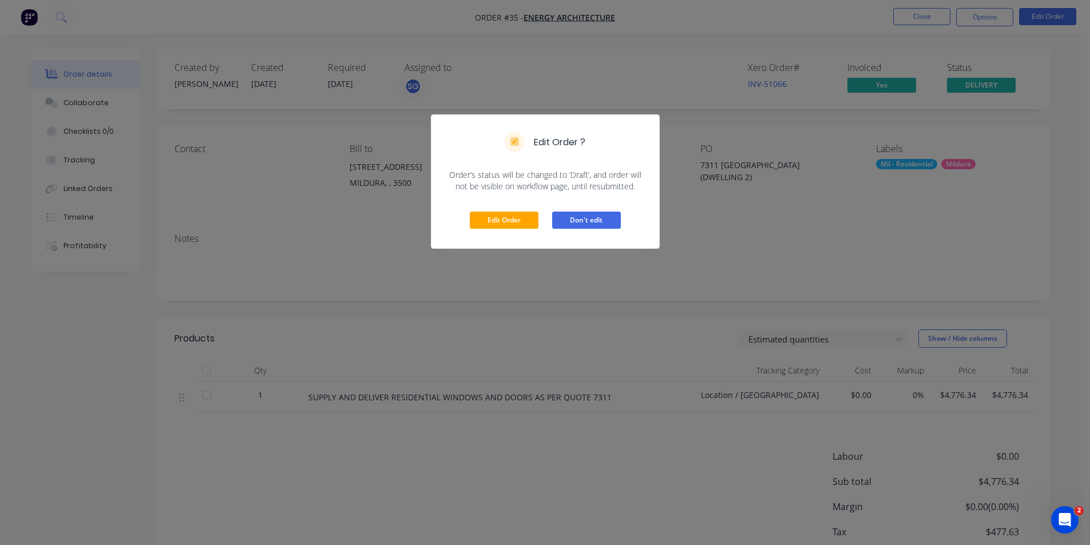
click at [570, 219] on button "Don't edit" at bounding box center [586, 220] width 69 height 17
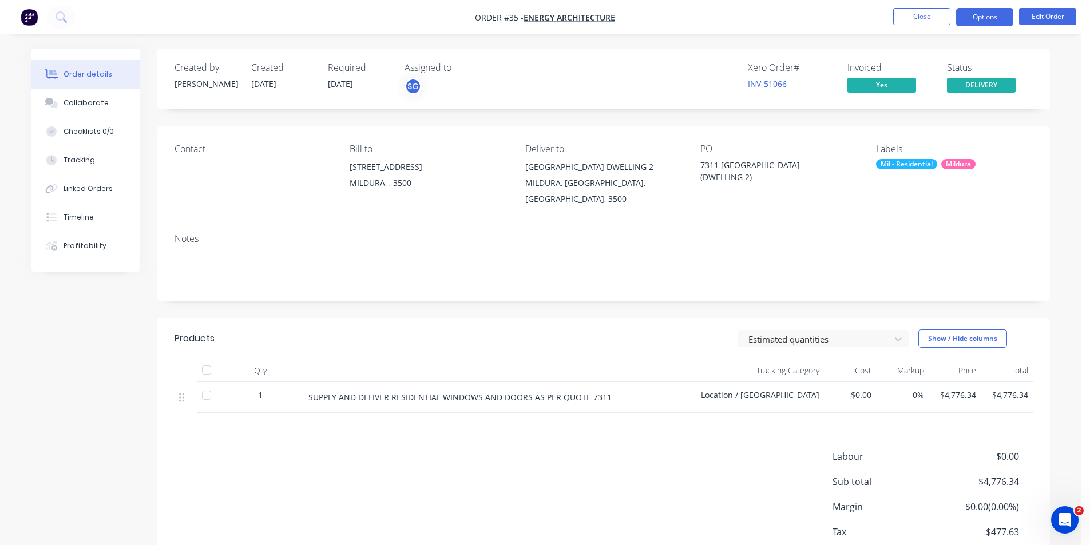
click at [979, 16] on button "Options" at bounding box center [984, 17] width 57 height 18
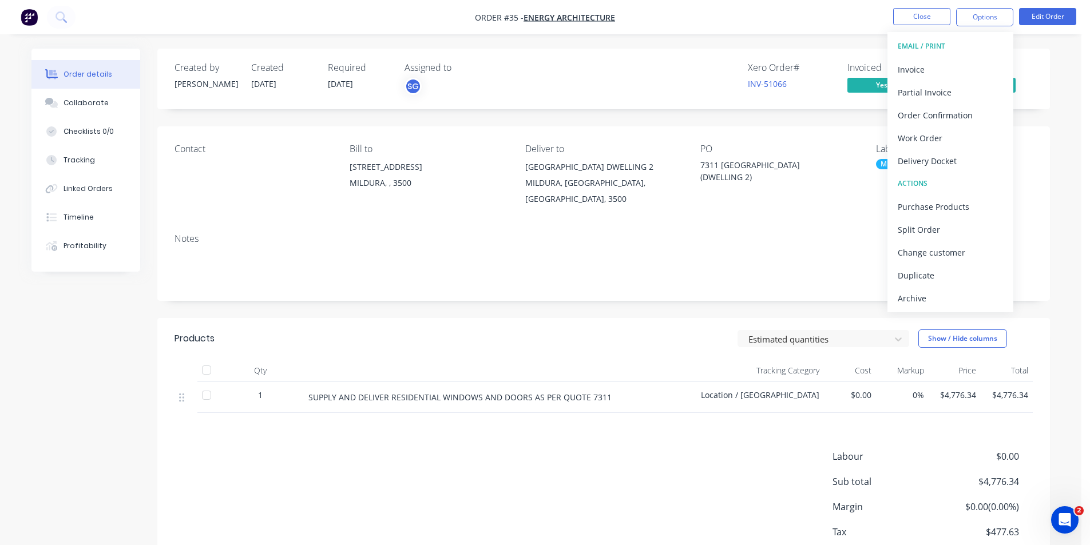
click at [1075, 137] on div "Order details Collaborate Checklists 0/0 Tracking Linked Orders Timeline Profit…" at bounding box center [540, 308] width 1081 height 617
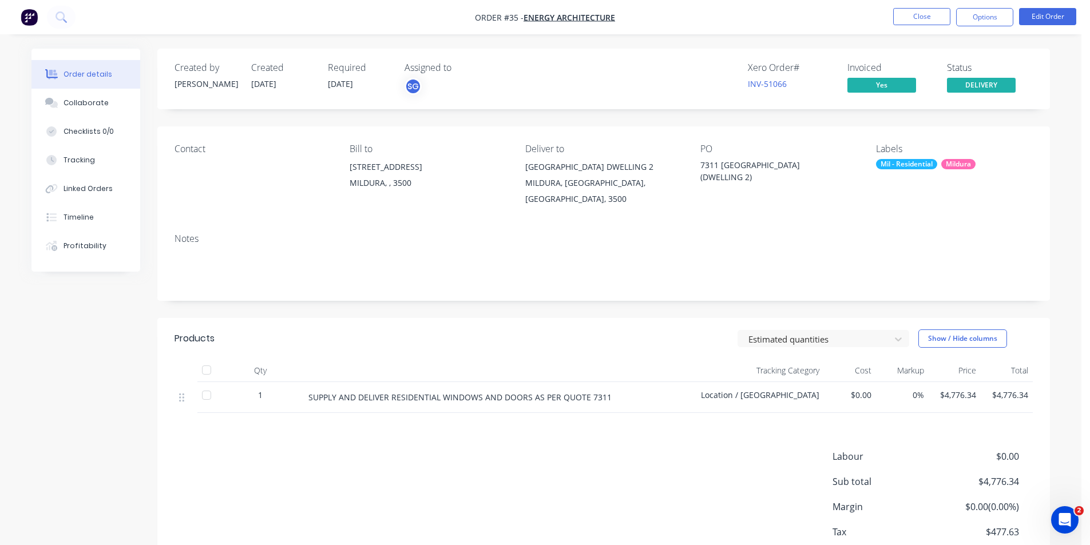
click at [918, 3] on nav "Order #35 - ENERGY ARCHITECTURE Close Options Edit Order" at bounding box center [545, 17] width 1090 height 34
click at [921, 14] on button "Close" at bounding box center [921, 16] width 57 height 17
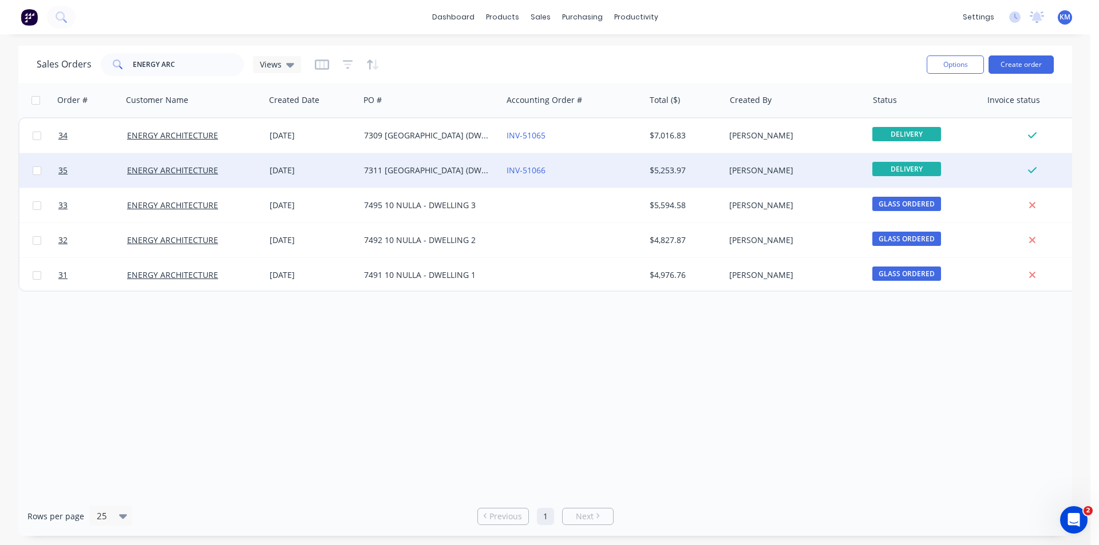
click at [429, 168] on div "7311 [GEOGRAPHIC_DATA] (DWELLING 2)" at bounding box center [427, 170] width 127 height 11
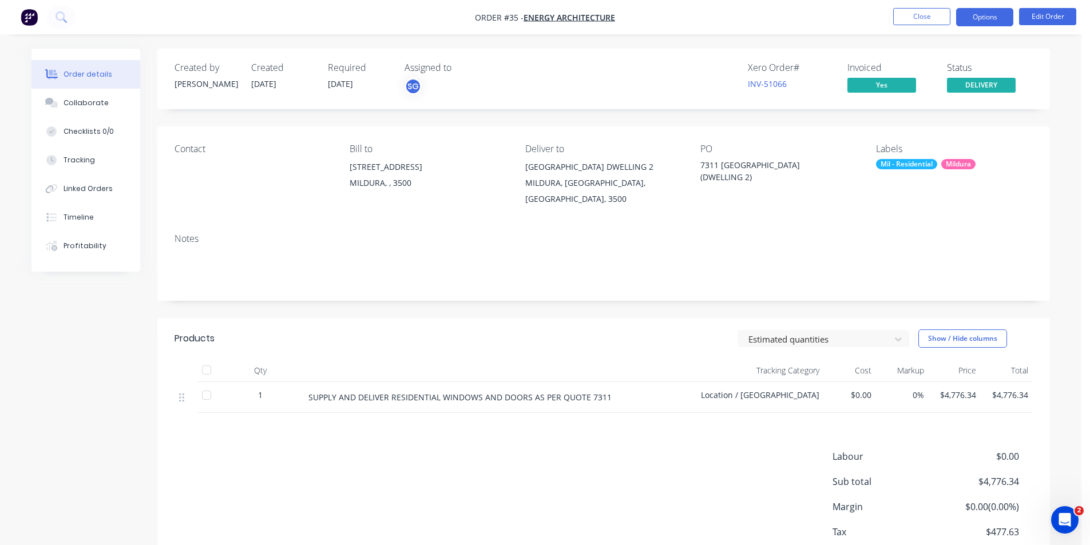
click at [976, 19] on button "Options" at bounding box center [984, 17] width 57 height 18
click at [1056, 82] on div "Order details Collaborate Checklists 0/0 Tracking Linked Orders Timeline Profit…" at bounding box center [540, 333] width 1041 height 568
